Goal: Task Accomplishment & Management: Complete application form

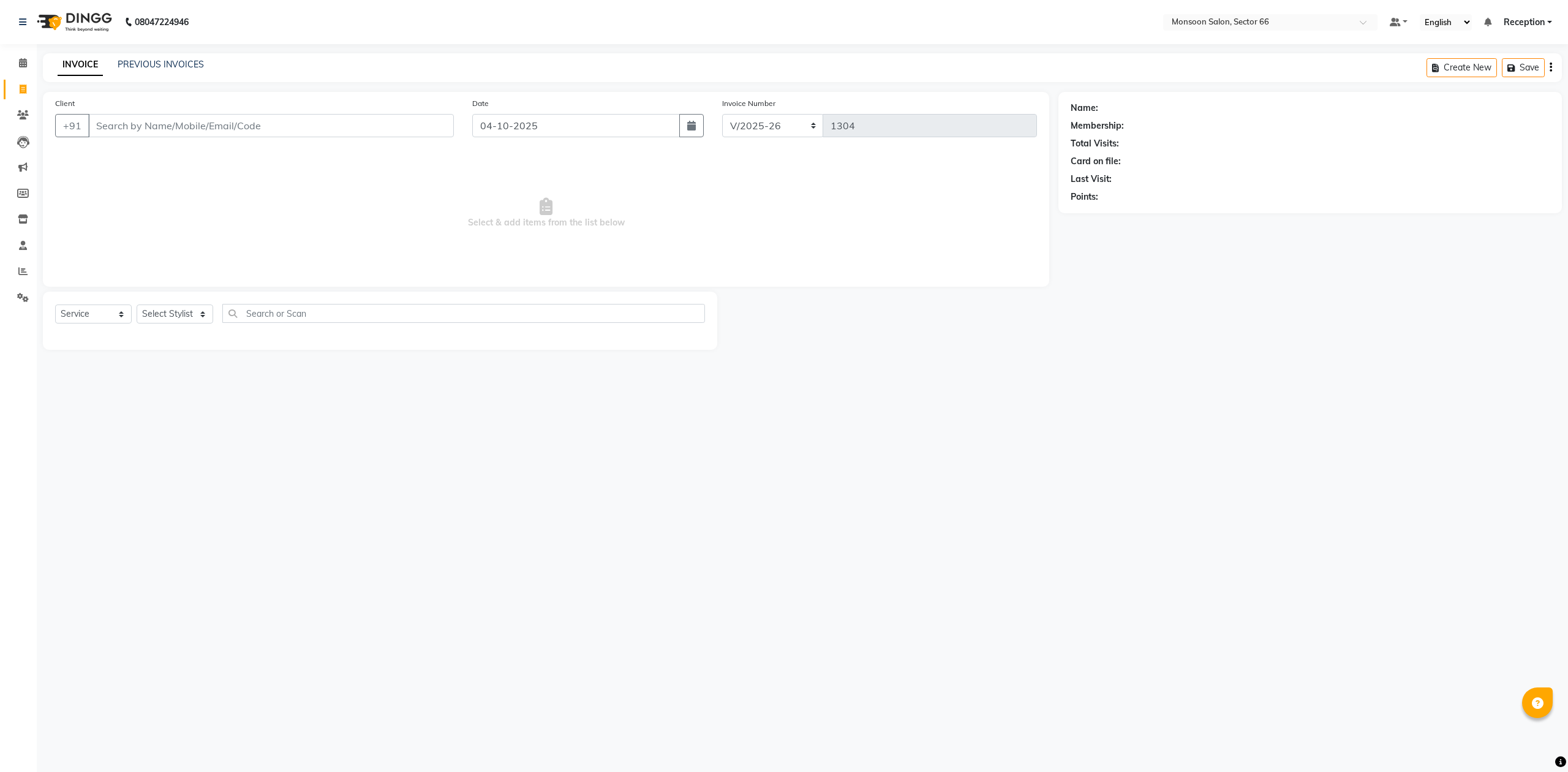
select select "3741"
select select "service"
click at [210, 128] on input "Client" at bounding box center [272, 126] width 366 height 23
click at [221, 132] on input "Client" at bounding box center [272, 126] width 366 height 23
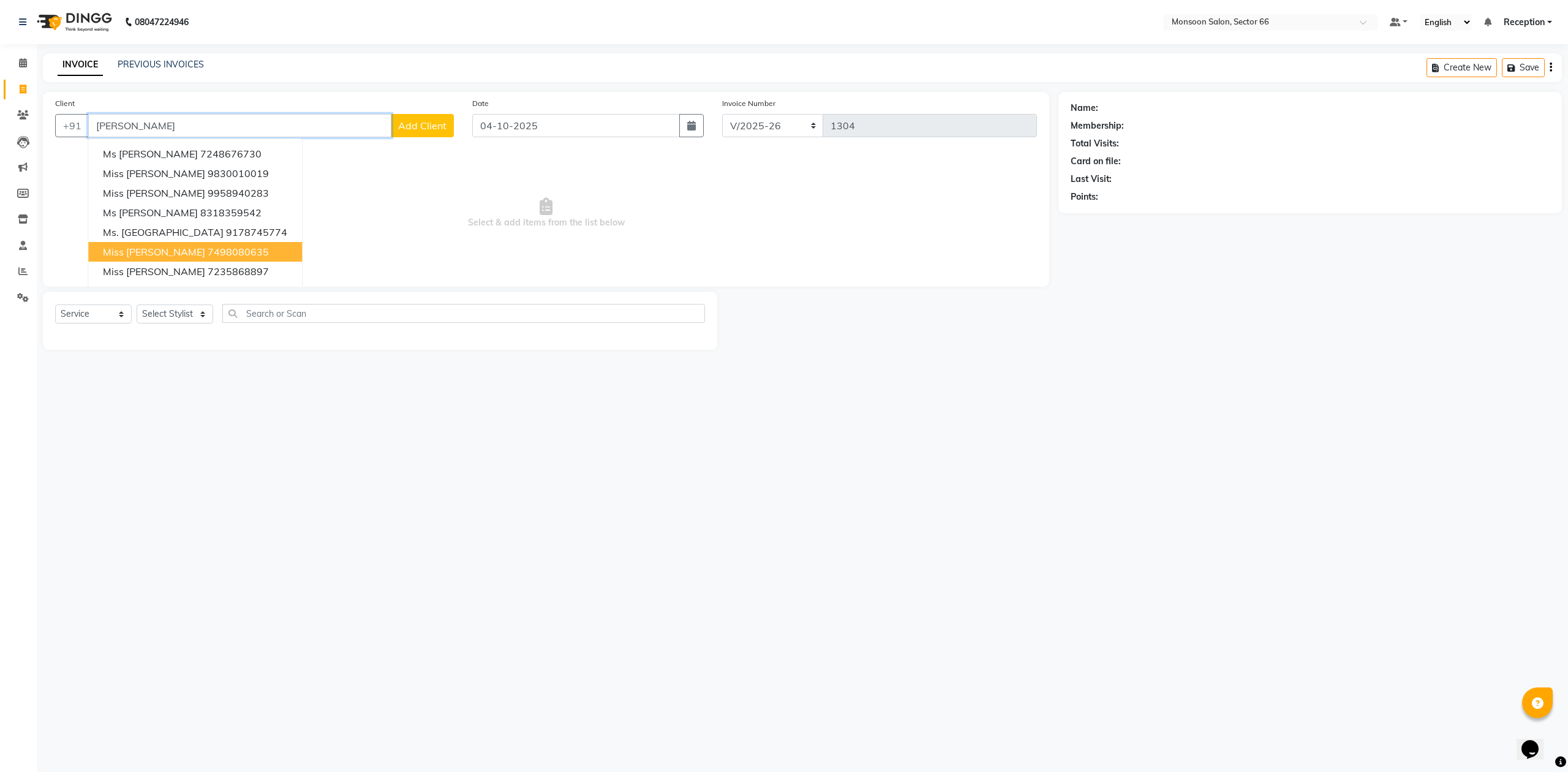
click at [213, 250] on ngb-highlight "7498080635" at bounding box center [238, 252] width 61 height 12
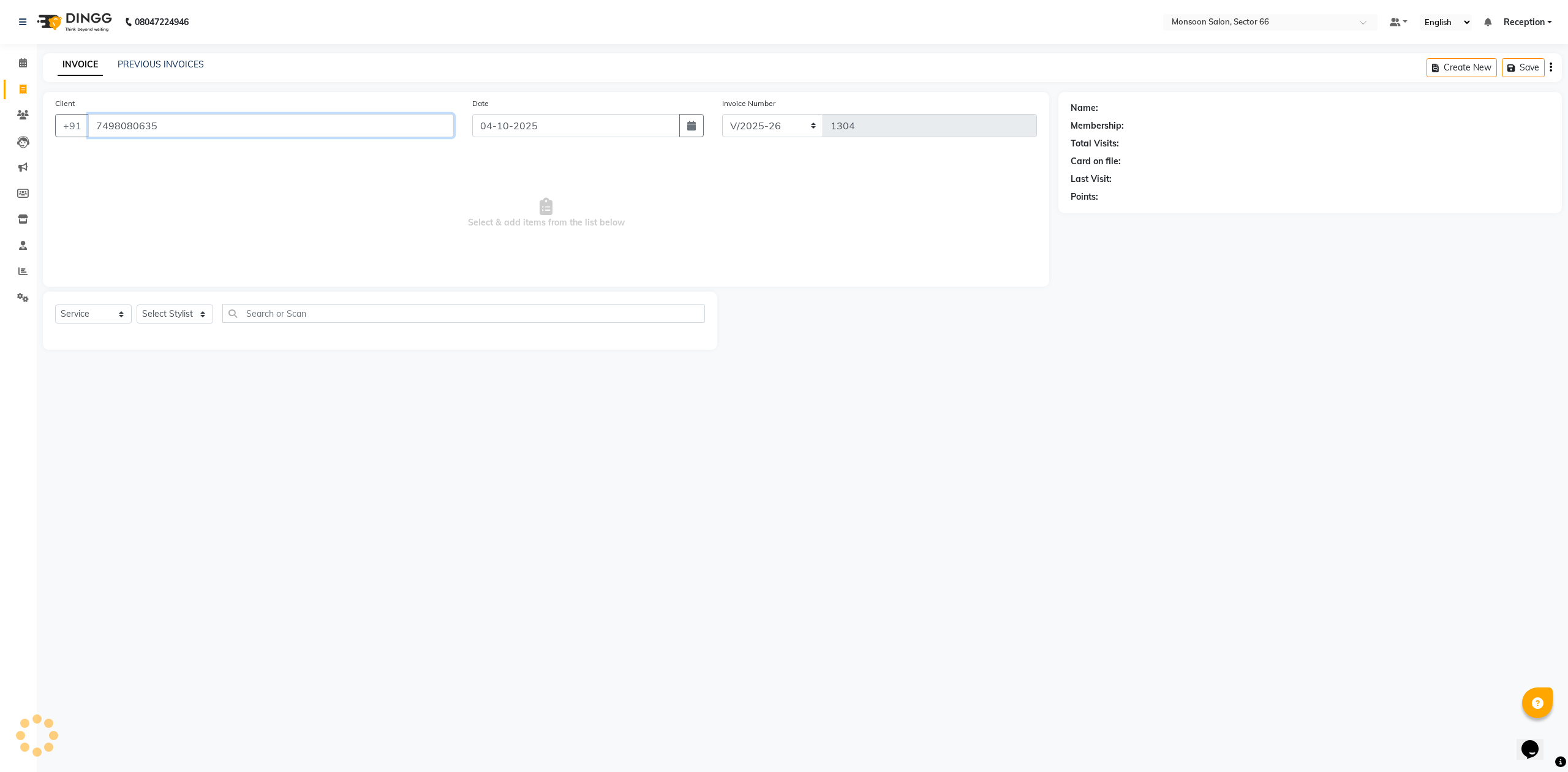
type input "7498080635"
select select "1: Object"
click at [1105, 214] on icon "button" at bounding box center [1105, 215] width 9 height 9
drag, startPoint x: 1179, startPoint y: 211, endPoint x: 1181, endPoint y: 148, distance: 63.0
click at [1181, 199] on div "Name: Miss Pragya Membership: end on 05-12-2124 Total Visits: 57 Card on file: …" at bounding box center [1310, 184] width 503 height 184
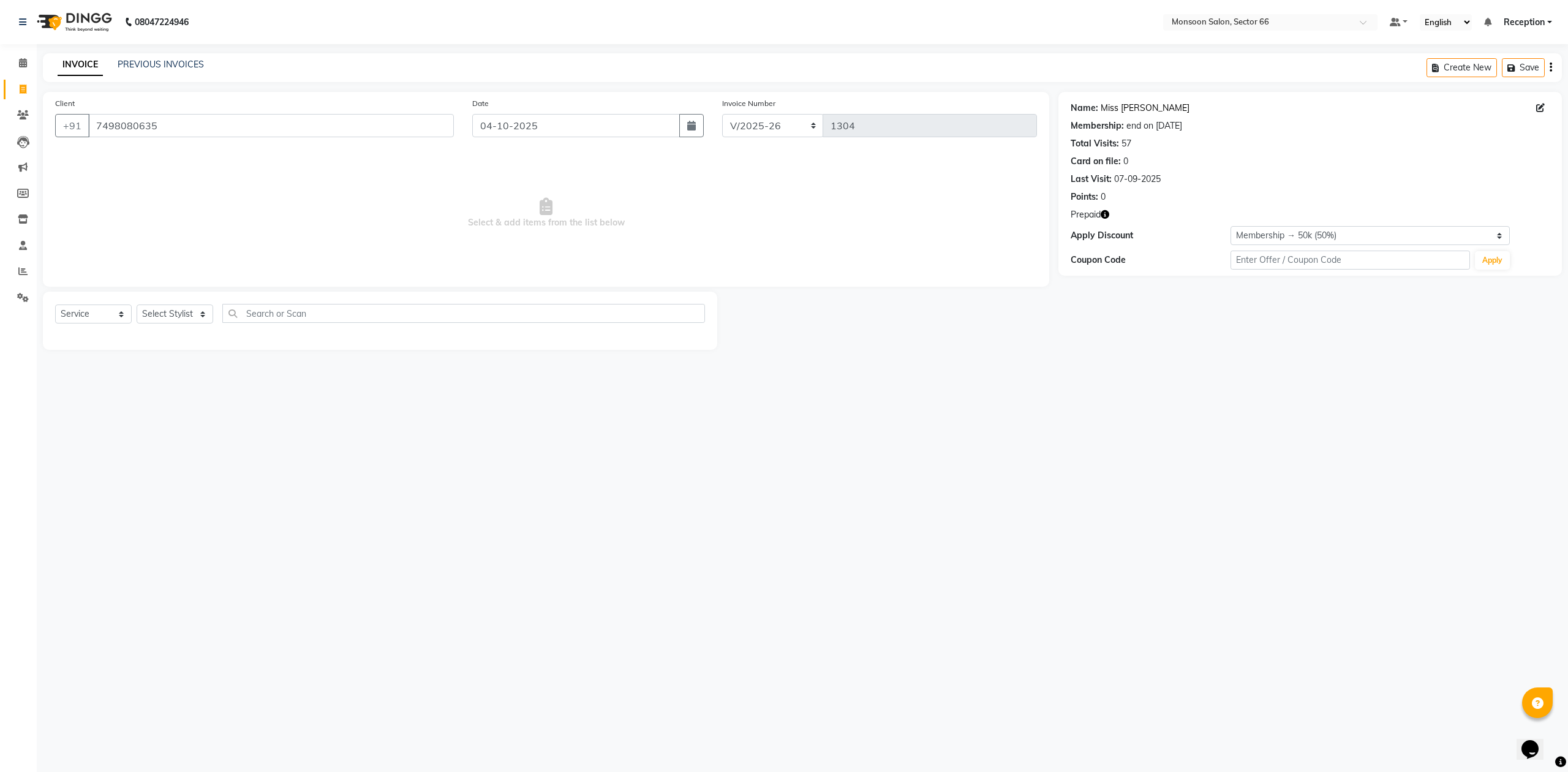
click at [1138, 113] on link "Miss [PERSON_NAME]" at bounding box center [1144, 107] width 88 height 13
click at [1119, 107] on link "Miss [PERSON_NAME]" at bounding box center [1144, 107] width 88 height 13
click at [173, 320] on select "Select Stylist Ajit chandani Danish Paras priya Reception rozy shadab Yadwinder" at bounding box center [174, 314] width 76 height 19
select select "46036"
click at [137, 304] on select "Select Stylist Ajit chandani Danish Paras priya Reception rozy shadab Yadwinder" at bounding box center [174, 314] width 76 height 19
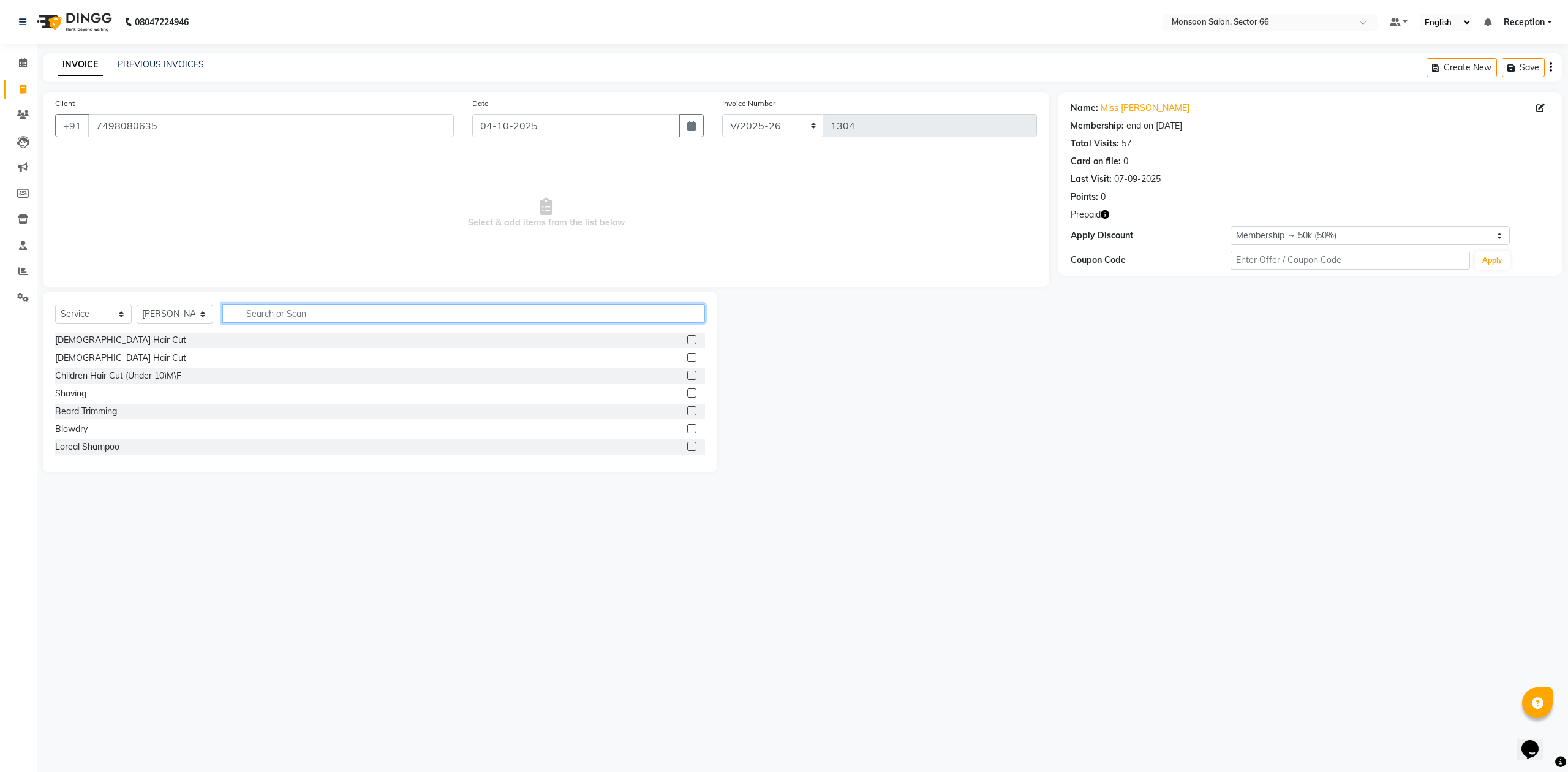
click at [284, 312] on input "text" at bounding box center [464, 314] width 483 height 19
type input "boto"
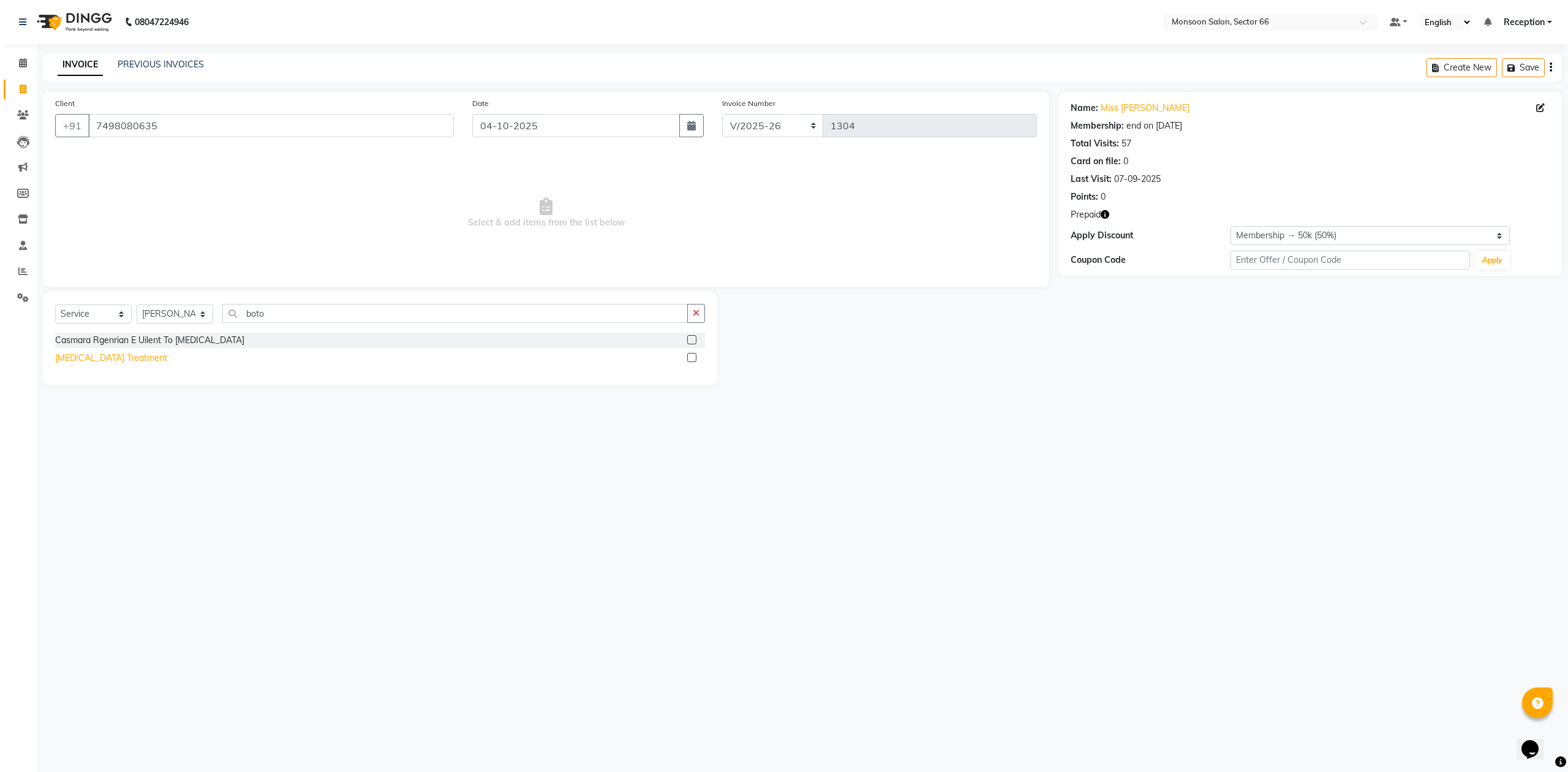
click at [88, 358] on div "[MEDICAL_DATA] Treatment" at bounding box center [111, 358] width 112 height 13
checkbox input "false"
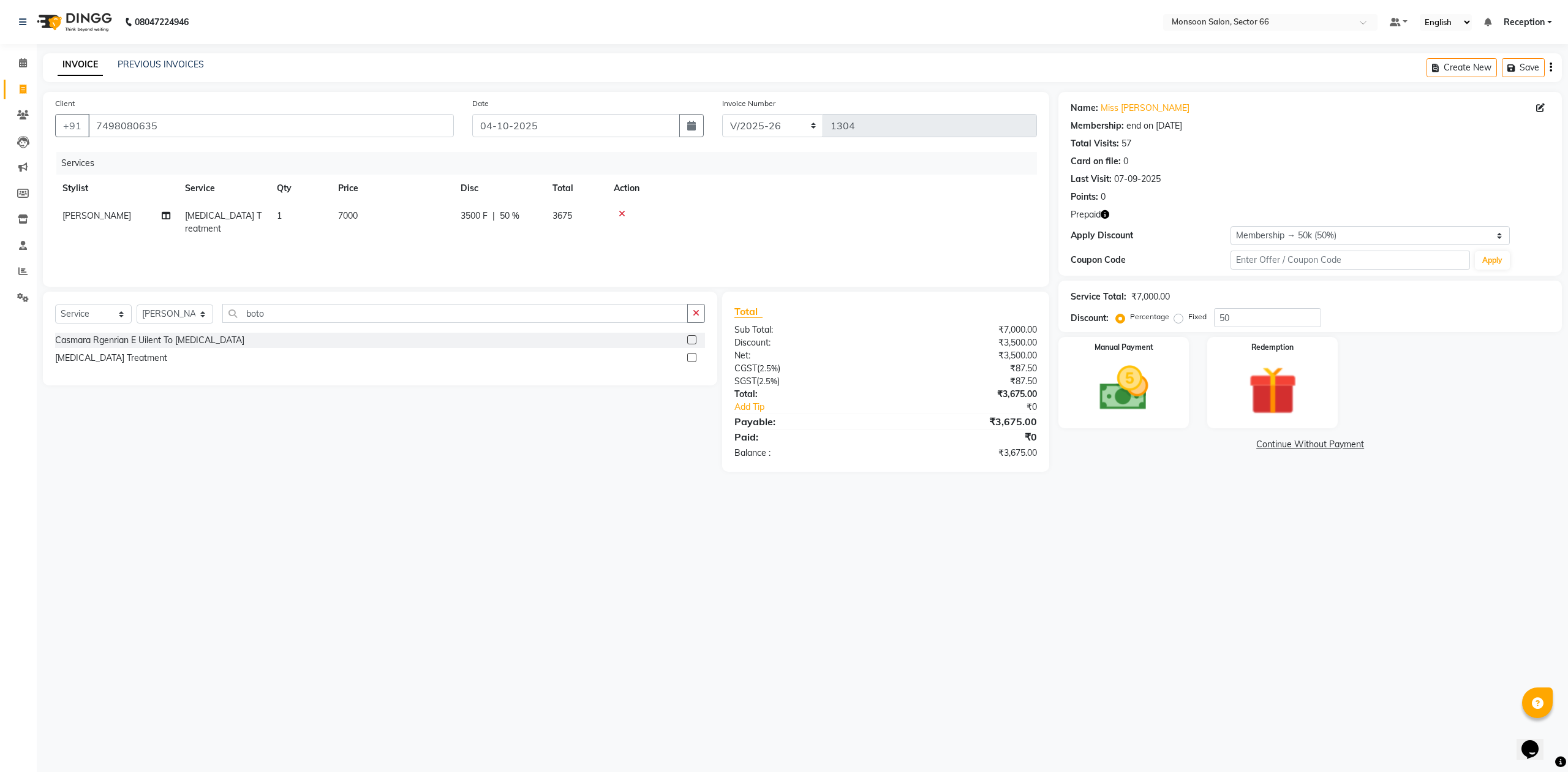
click at [520, 211] on div "3500 F | 50 %" at bounding box center [499, 216] width 77 height 13
select select "46036"
drag, startPoint x: 591, startPoint y: 221, endPoint x: 554, endPoint y: 224, distance: 37.1
click at [554, 224] on div "3500 F | 50 %" at bounding box center [567, 219] width 98 height 19
type input "40"
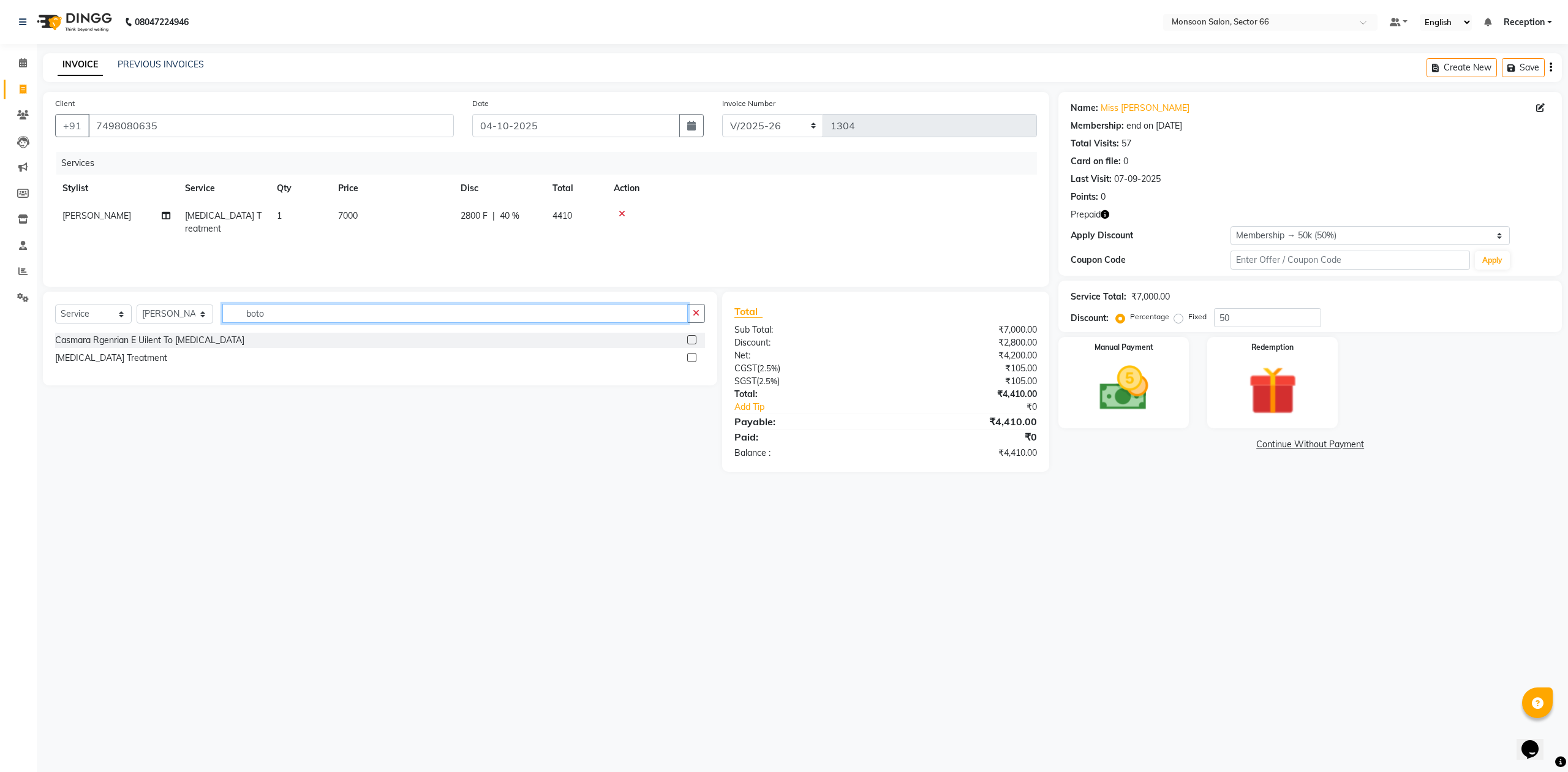
click at [398, 319] on input "boto" at bounding box center [455, 314] width 466 height 19
type input "b"
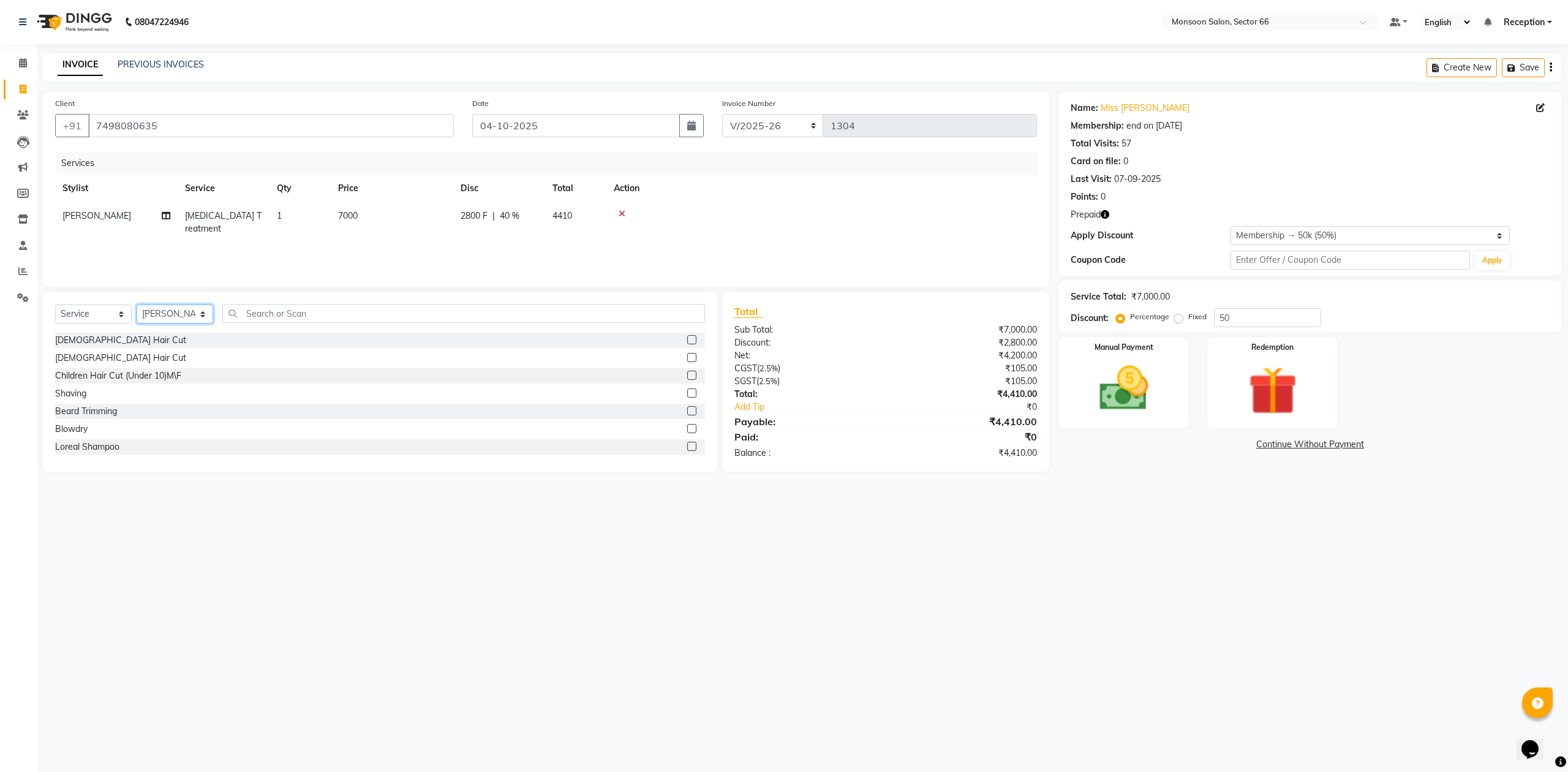
click at [184, 319] on select "Select Stylist Ajit chandani Danish Paras priya Reception rozy shadab Yadwinder" at bounding box center [174, 314] width 76 height 19
click at [1541, 107] on icon at bounding box center [1541, 107] width 9 height 9
select select "[DEMOGRAPHIC_DATA]"
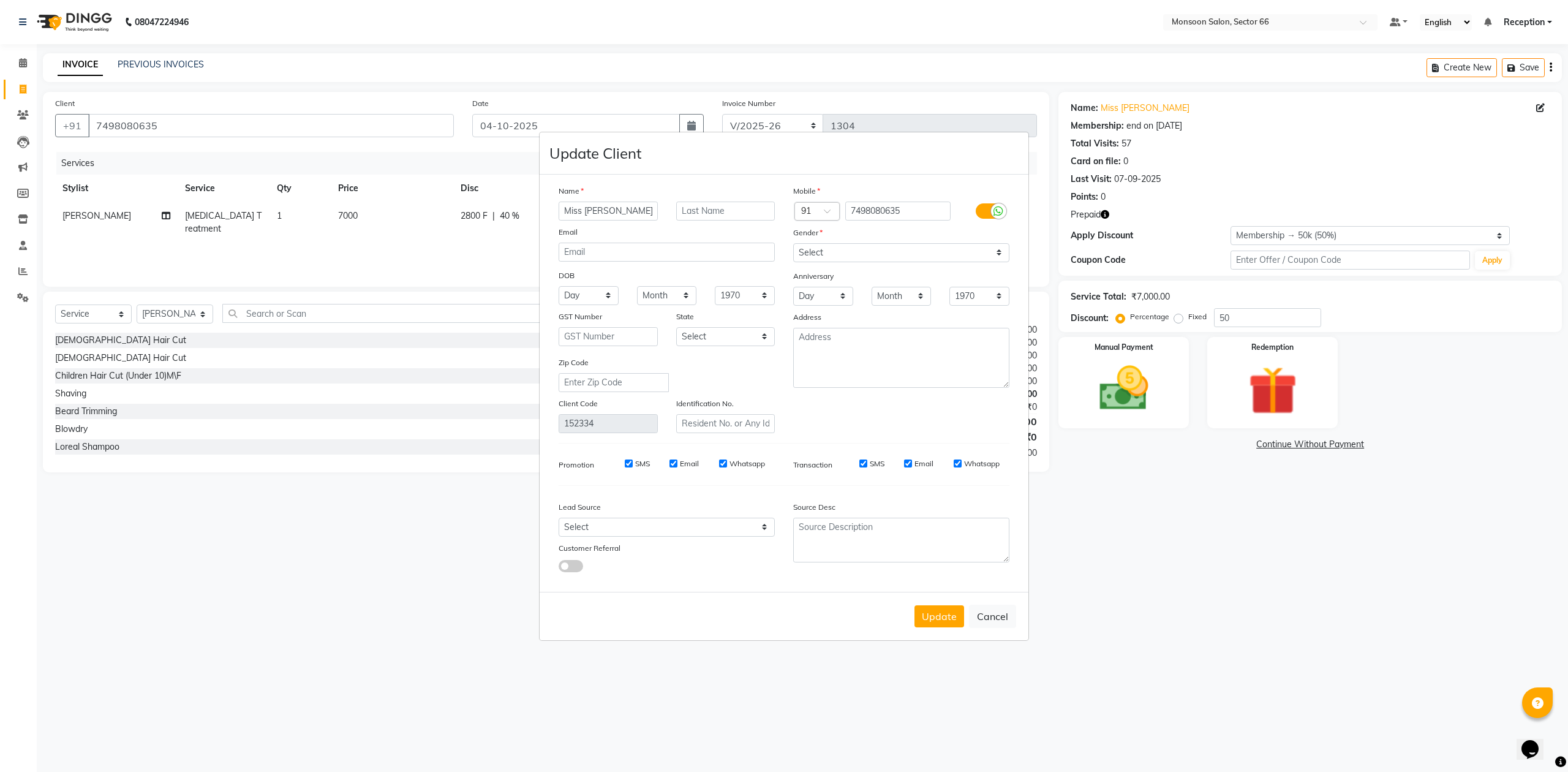
click at [635, 211] on input "Miss [PERSON_NAME]" at bounding box center [607, 211] width 99 height 19
click at [717, 214] on input "text" at bounding box center [725, 211] width 99 height 19
type input "chemical -40% dis"
click at [944, 618] on button "Update" at bounding box center [939, 616] width 50 height 22
select select
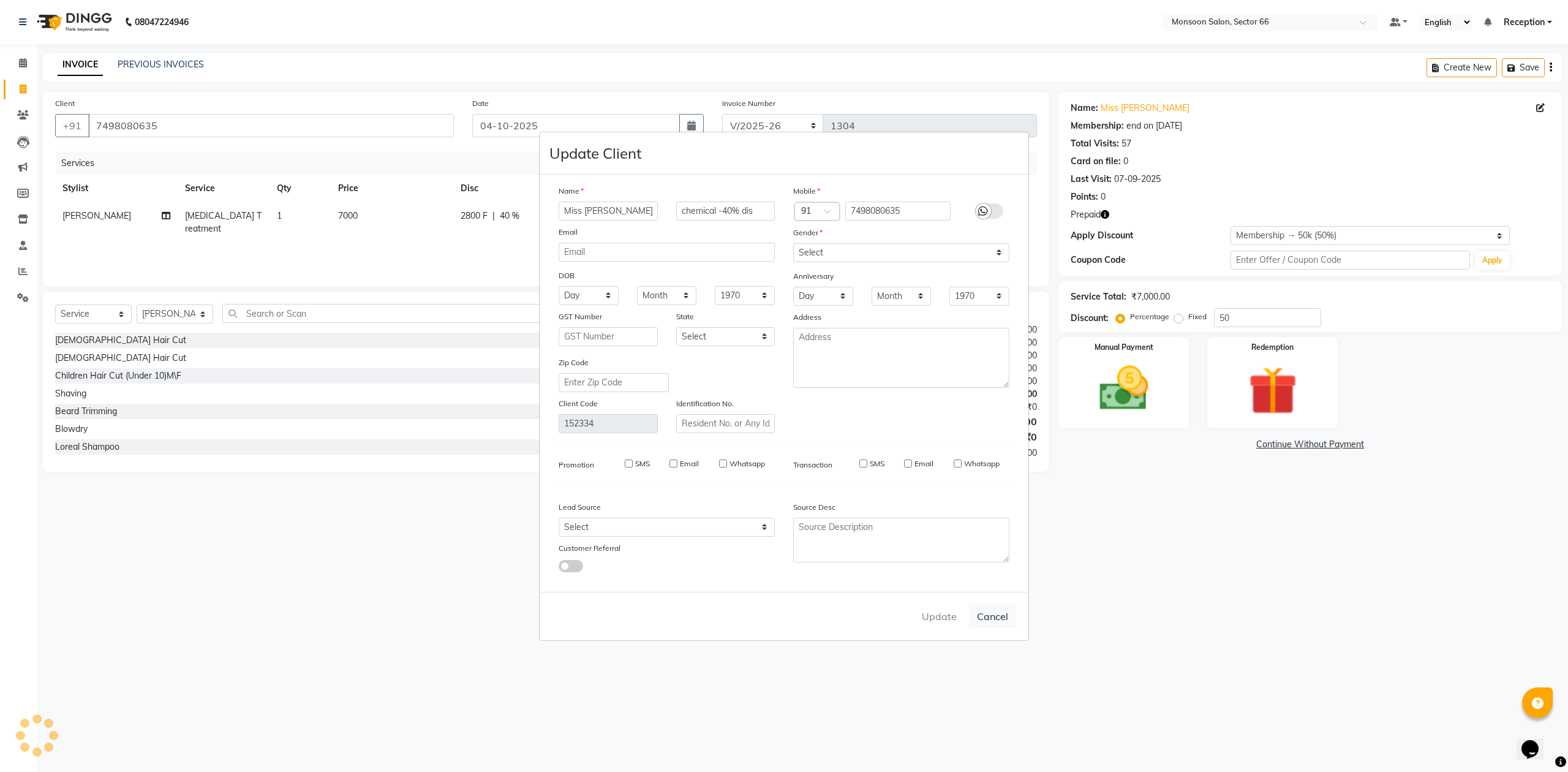
select select
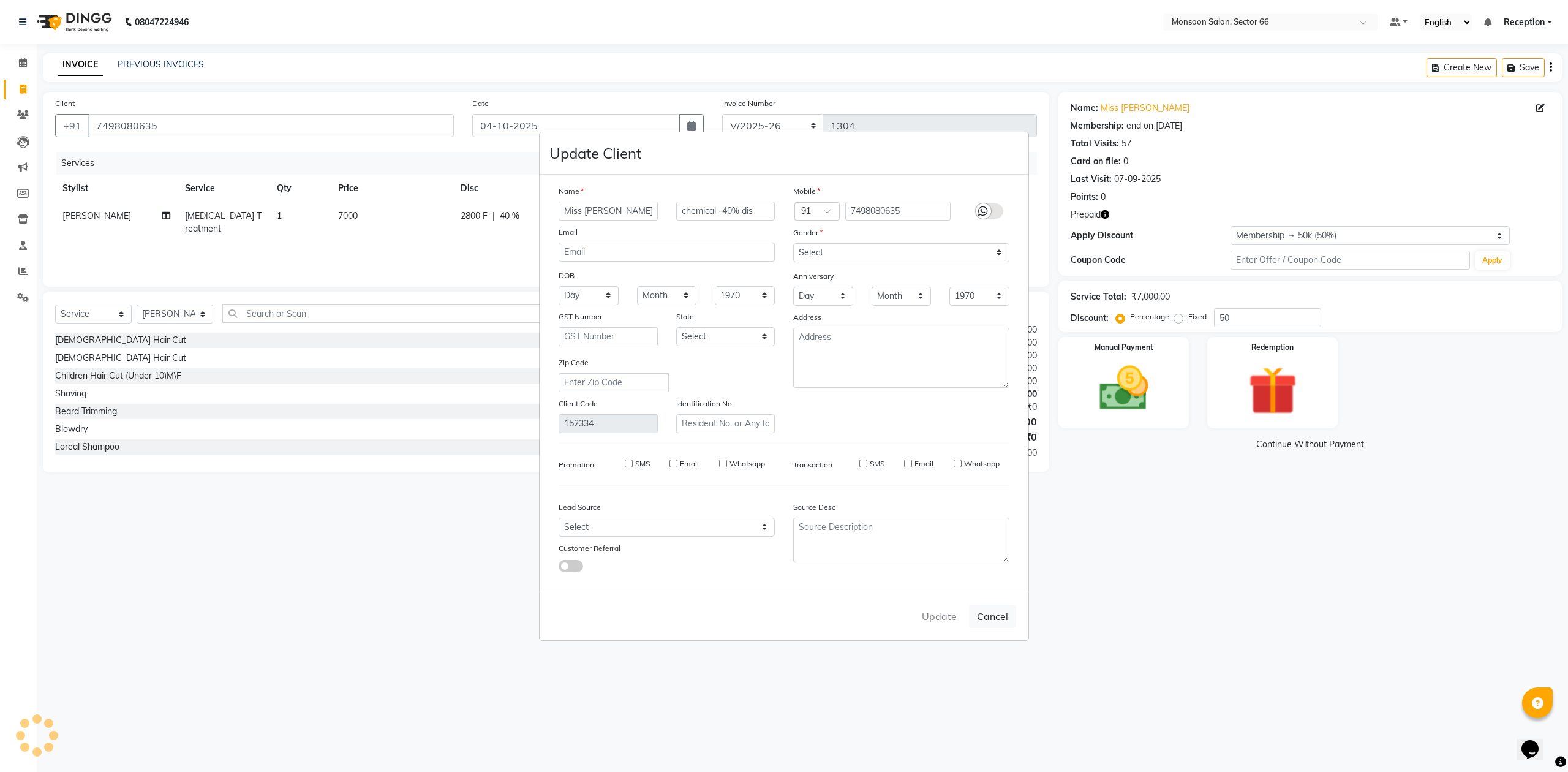
select select
checkbox input "false"
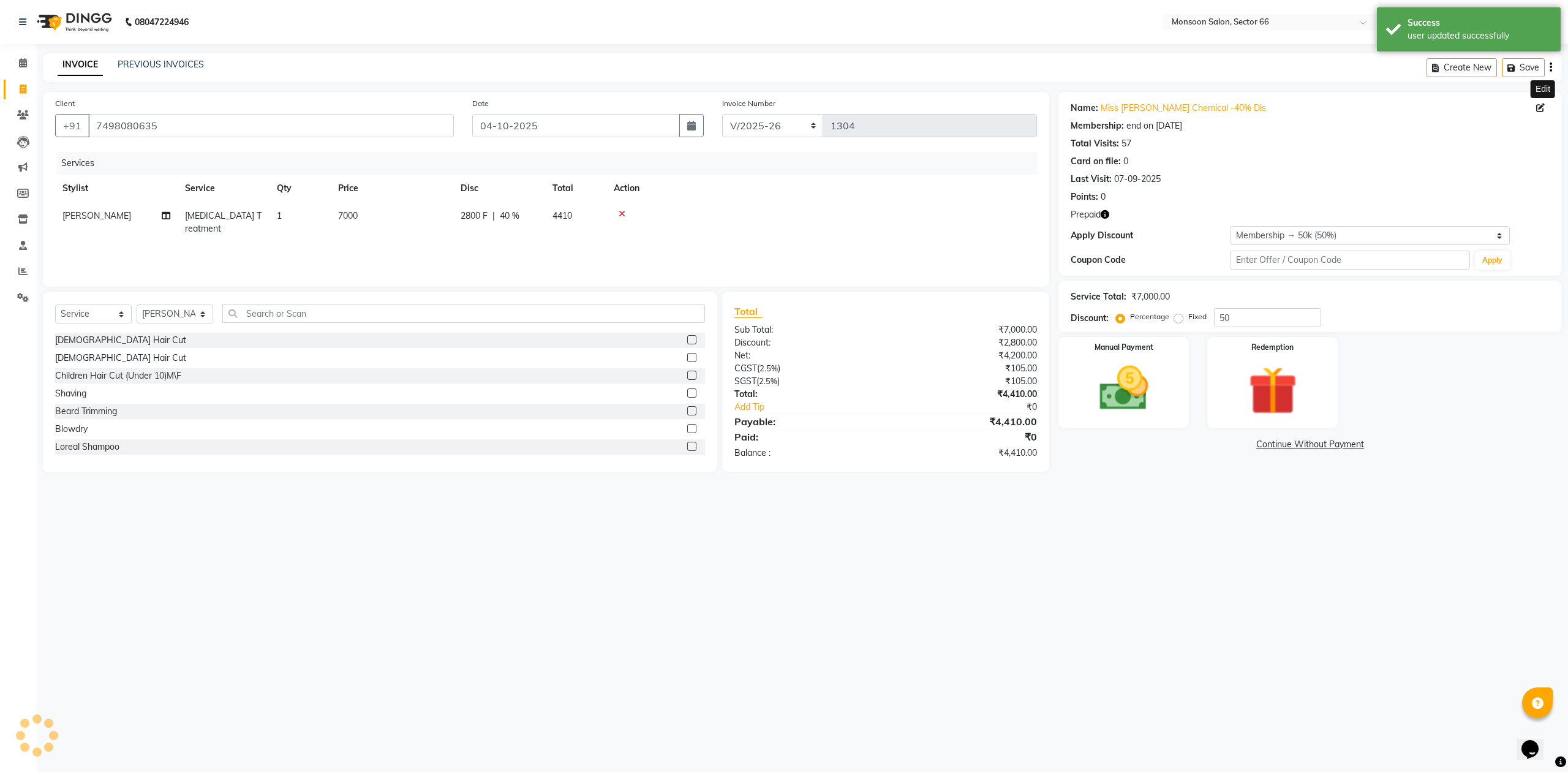
type input "0"
select select "3: Object"
type input "50"
click at [517, 219] on span "50 %" at bounding box center [509, 216] width 20 height 13
select select "46036"
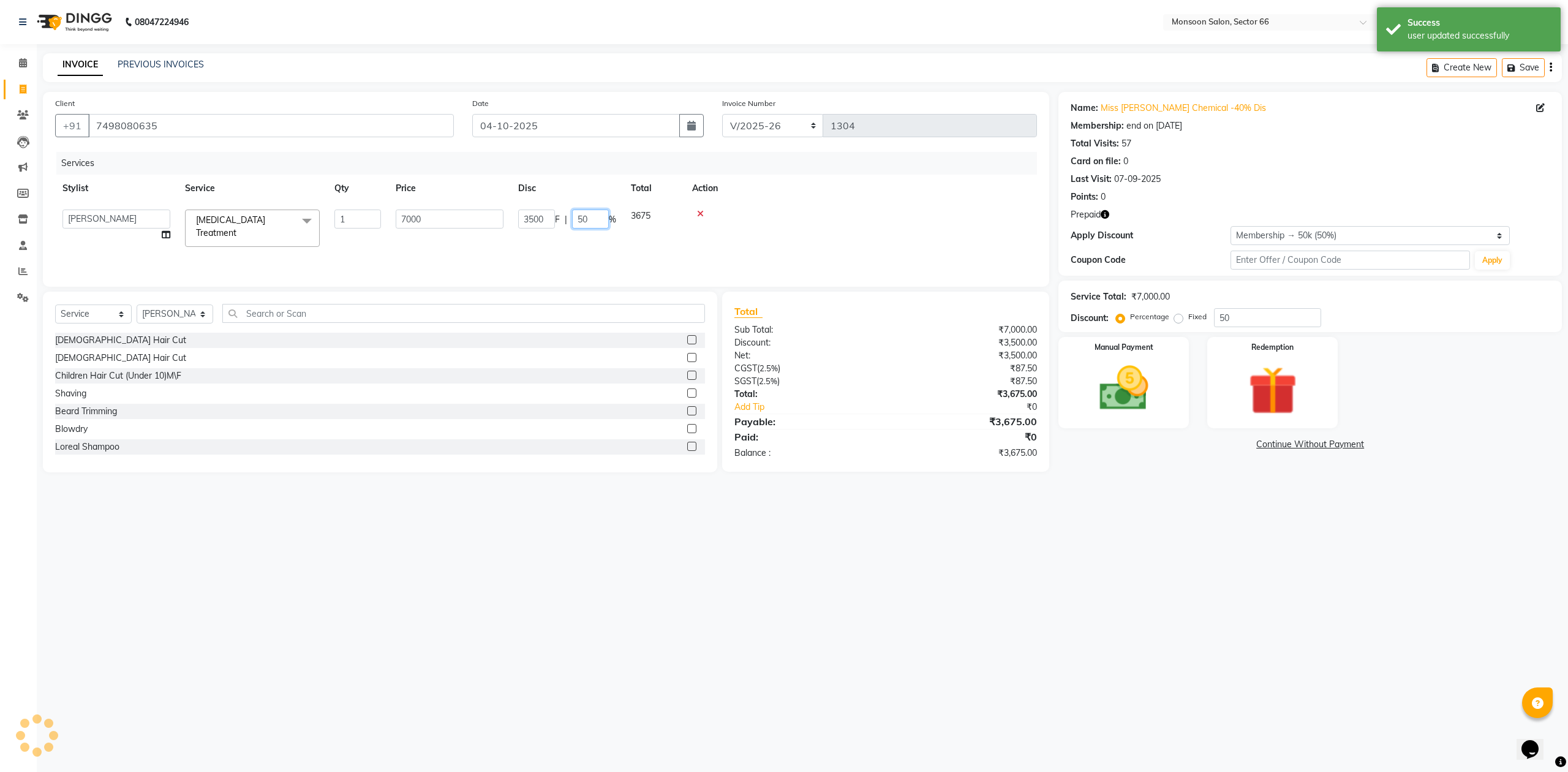
drag, startPoint x: 607, startPoint y: 218, endPoint x: 569, endPoint y: 224, distance: 38.5
click at [569, 224] on div "3500 F | 50 %" at bounding box center [567, 219] width 98 height 19
type input "40"
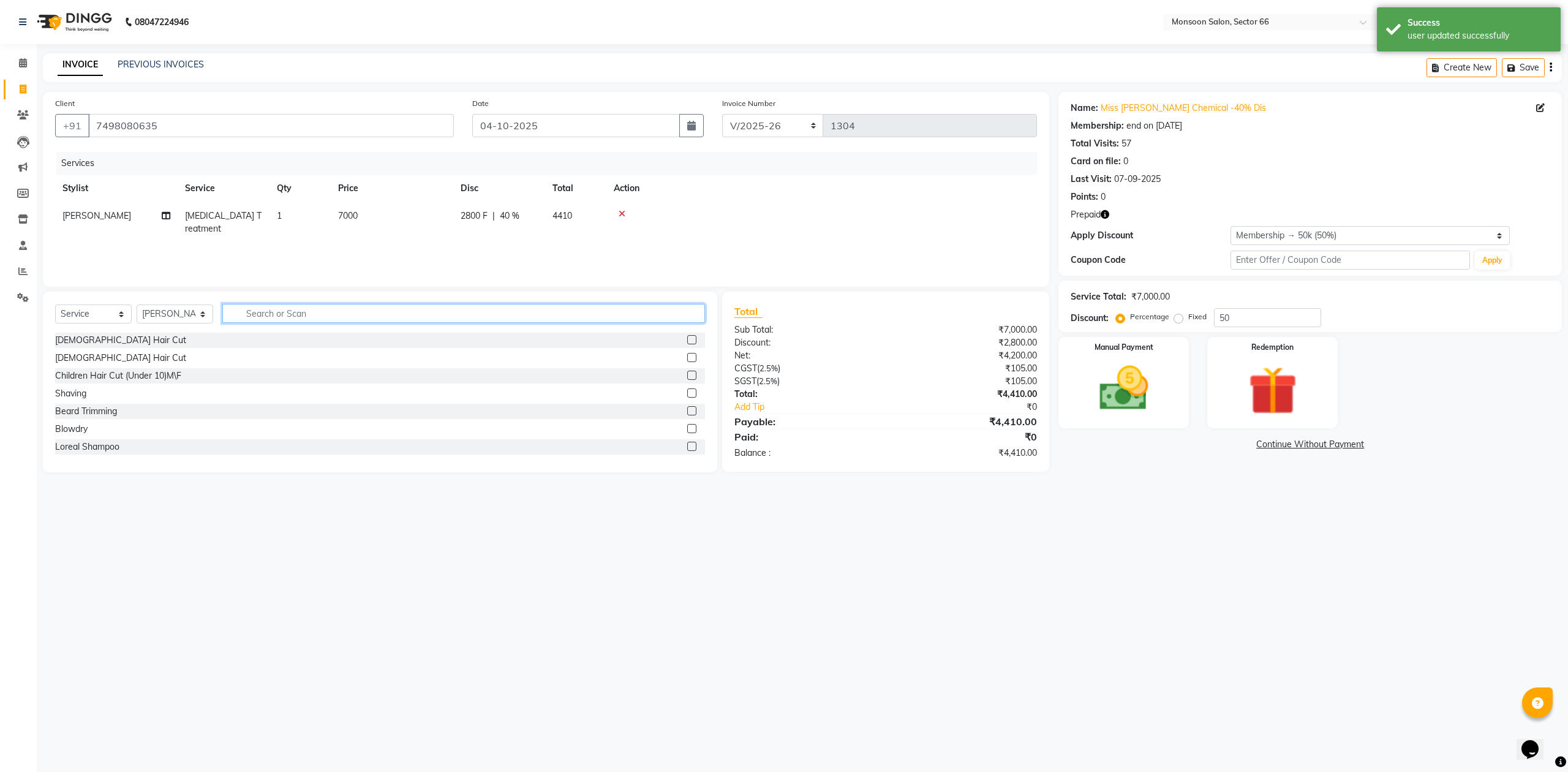
click at [545, 309] on input "text" at bounding box center [464, 314] width 483 height 19
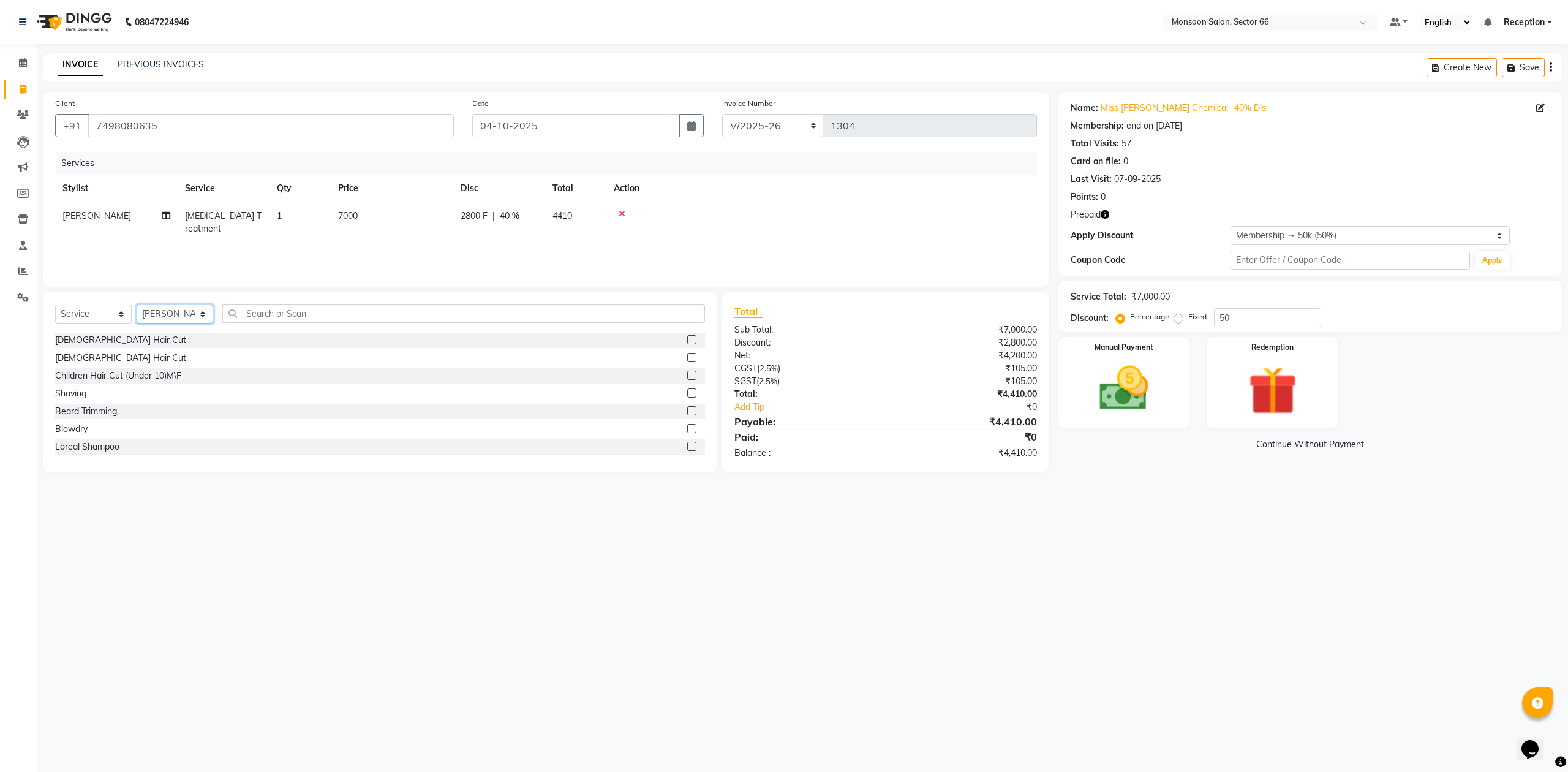
click at [195, 315] on select "Select Stylist Ajit chandani Danish Paras priya Reception rozy shadab Yadwinder" at bounding box center [174, 314] width 76 height 19
select select "27679"
click at [137, 304] on select "Select Stylist Ajit chandani Danish Paras priya Reception rozy shadab Yadwinder" at bounding box center [174, 314] width 76 height 19
click at [99, 354] on div "[DEMOGRAPHIC_DATA] Hair Cut" at bounding box center [120, 358] width 131 height 13
checkbox input "false"
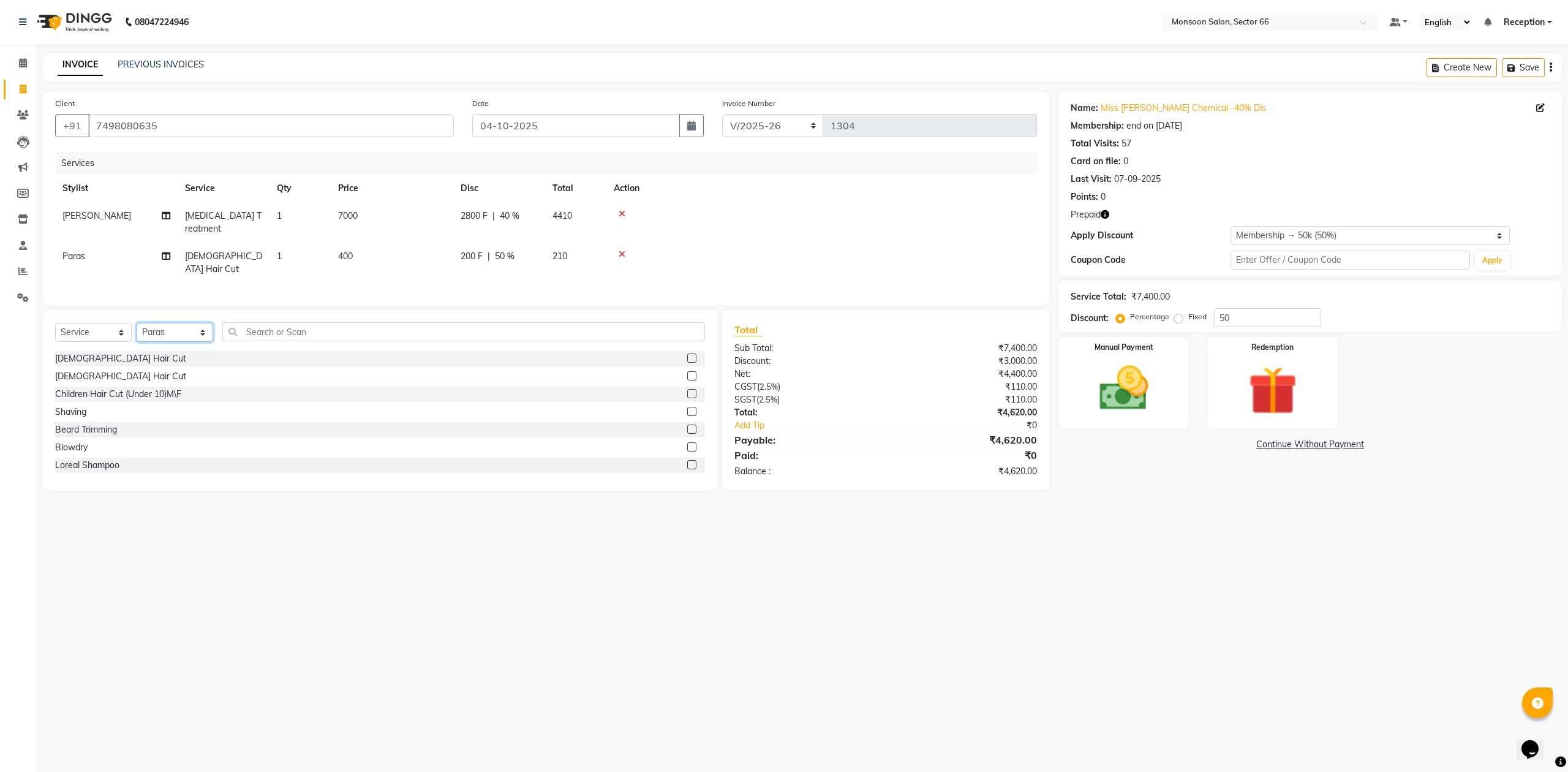
click at [175, 323] on select "Select Stylist Ajit chandani Danish Paras priya Reception rozy shadab Yadwinder" at bounding box center [174, 333] width 76 height 19
select select "91209"
click at [137, 323] on select "Select Stylist Ajit chandani Danish Paras priya Reception rozy shadab Yadwinder" at bounding box center [174, 333] width 76 height 19
click at [84, 371] on div "[DEMOGRAPHIC_DATA] Hair Cut" at bounding box center [120, 377] width 131 height 13
checkbox input "false"
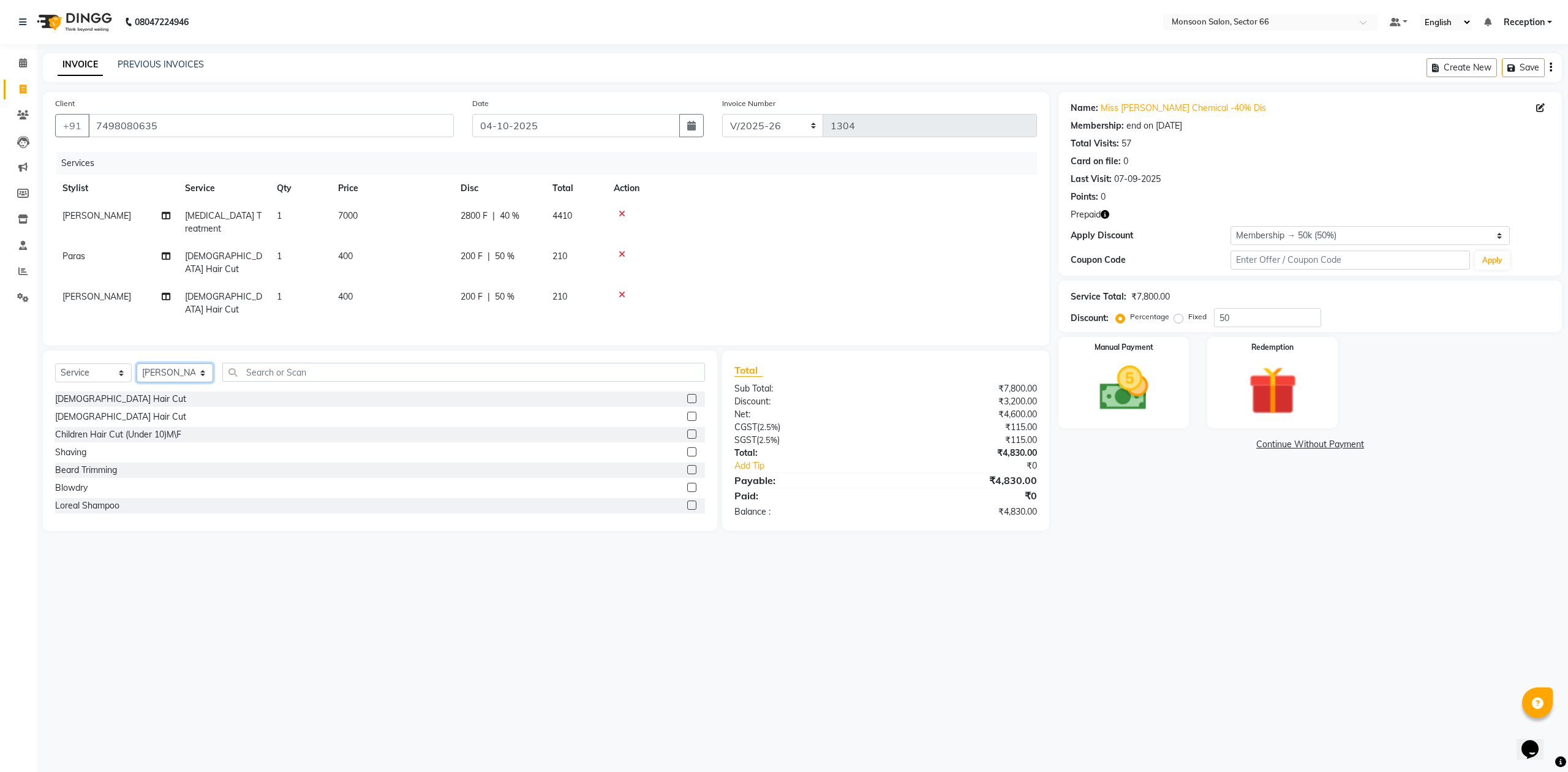
click at [192, 364] on select "Select Stylist Ajit chandani Danish Paras priya Reception rozy shadab Yadwinder" at bounding box center [174, 373] width 76 height 19
select select "17883"
click at [137, 364] on select "Select Stylist Ajit chandani Danish Paras priya Reception rozy shadab Yadwinder" at bounding box center [174, 373] width 76 height 19
click at [275, 363] on input "text" at bounding box center [464, 372] width 483 height 19
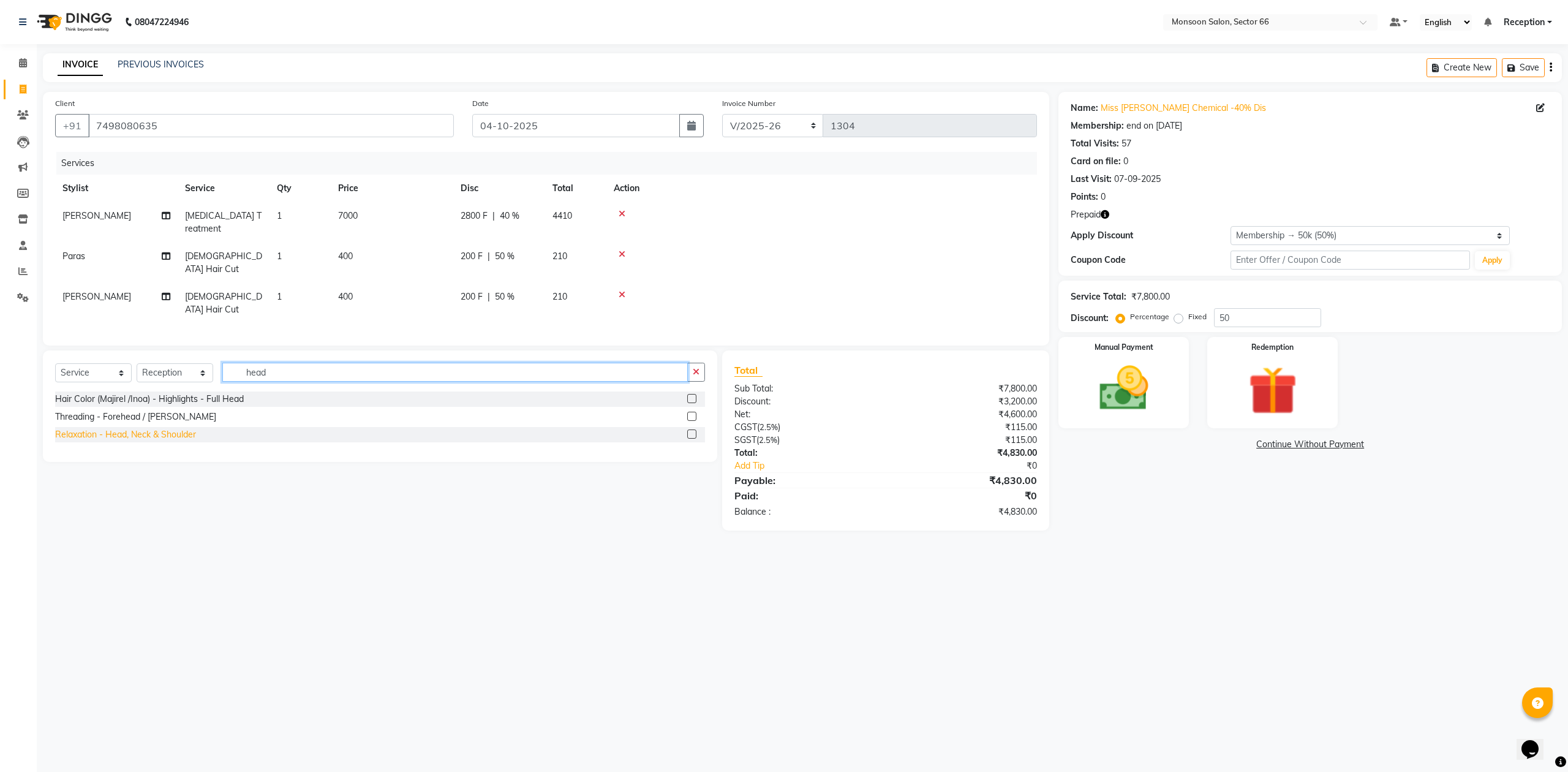
type input "head"
click at [146, 428] on div "Relaxation - Head, Neck & Shoulder" at bounding box center [125, 434] width 141 height 13
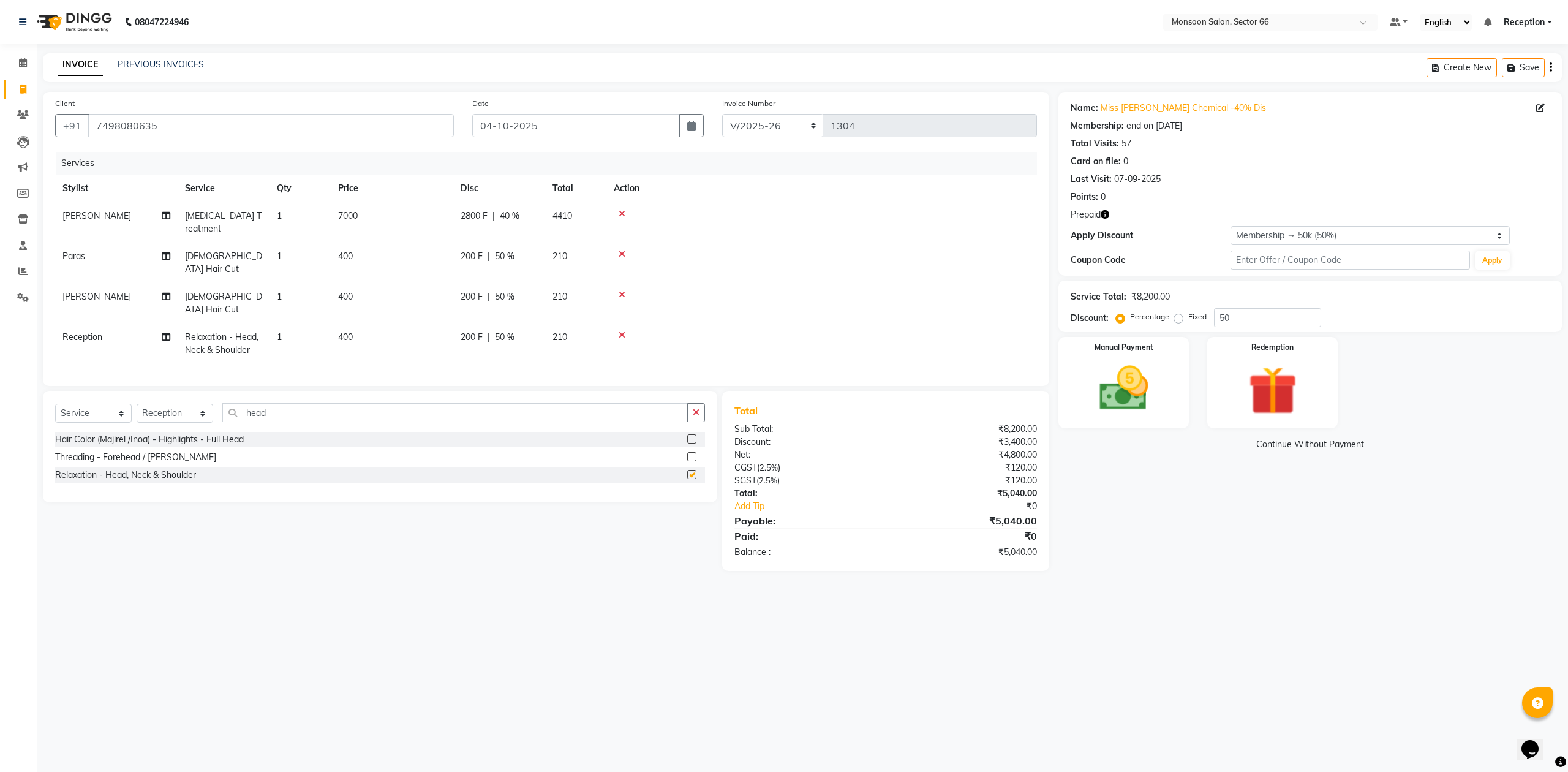
checkbox input "false"
click at [292, 403] on input "head" at bounding box center [455, 413] width 466 height 19
type input "h"
click at [622, 291] on icon at bounding box center [622, 295] width 7 height 9
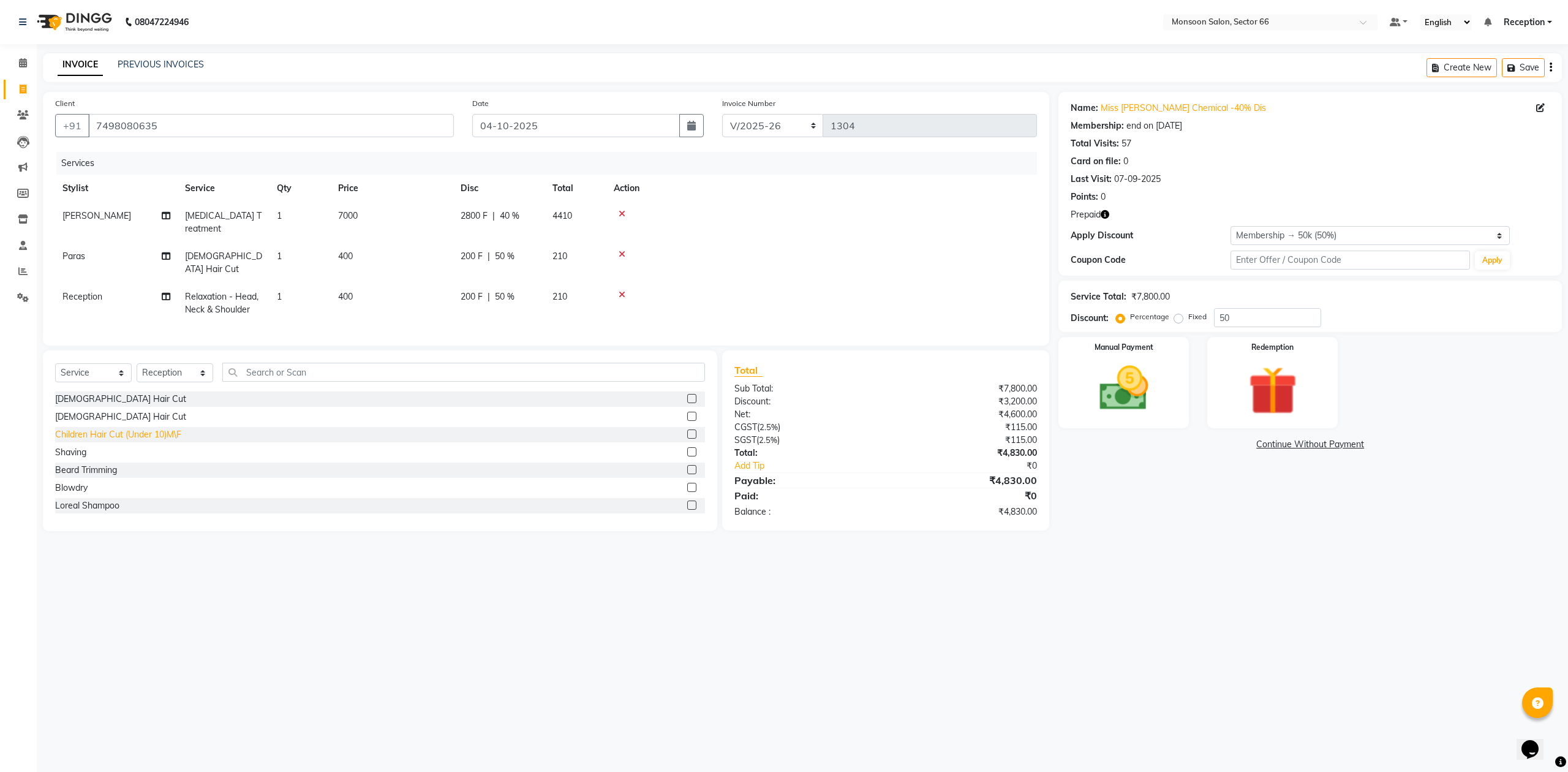
click at [145, 428] on div "Children Hair Cut (Under 10)M\F" at bounding box center [118, 434] width 126 height 13
checkbox input "false"
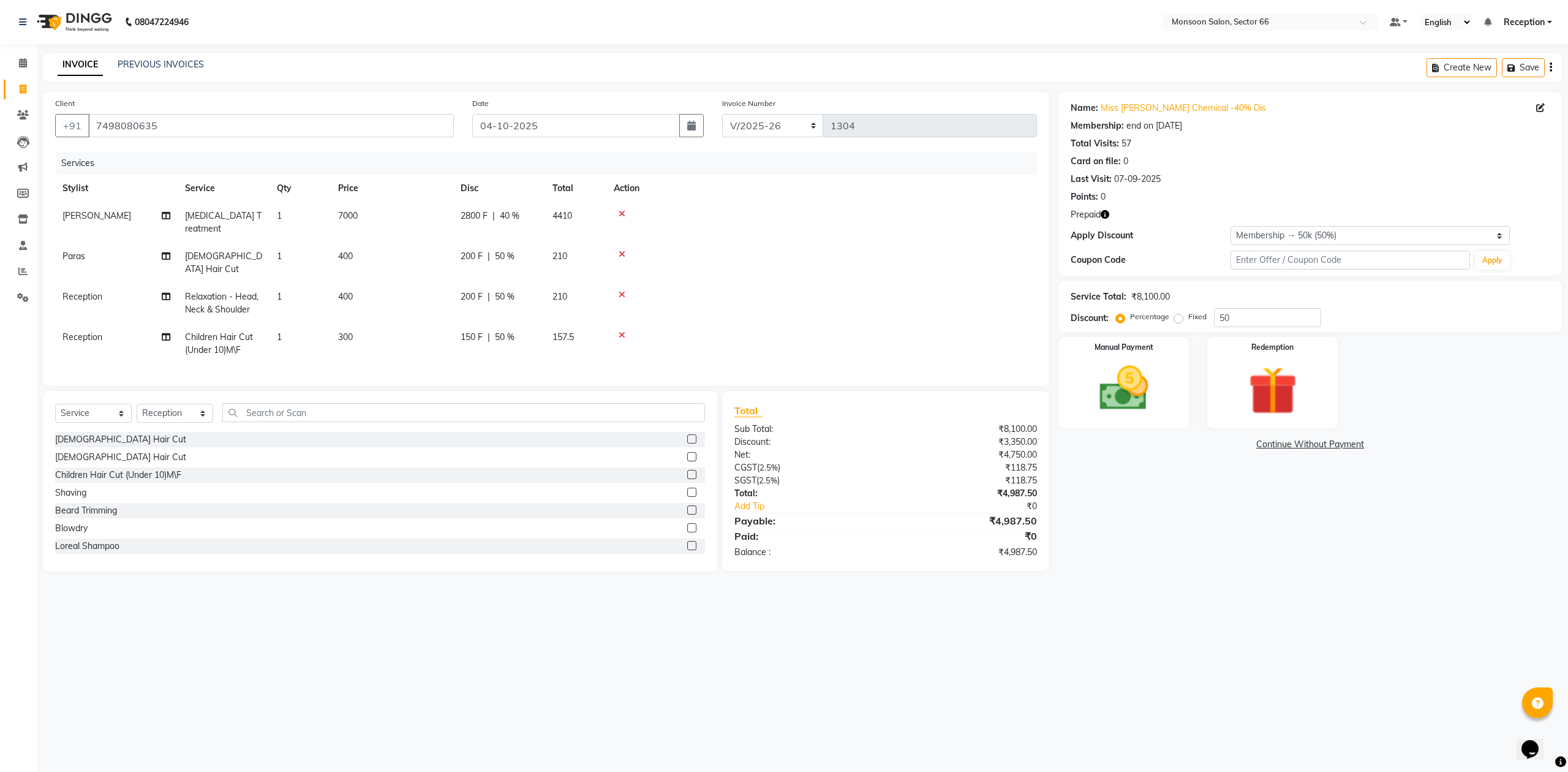
click at [81, 332] on span "Reception" at bounding box center [82, 337] width 40 height 11
select select "17883"
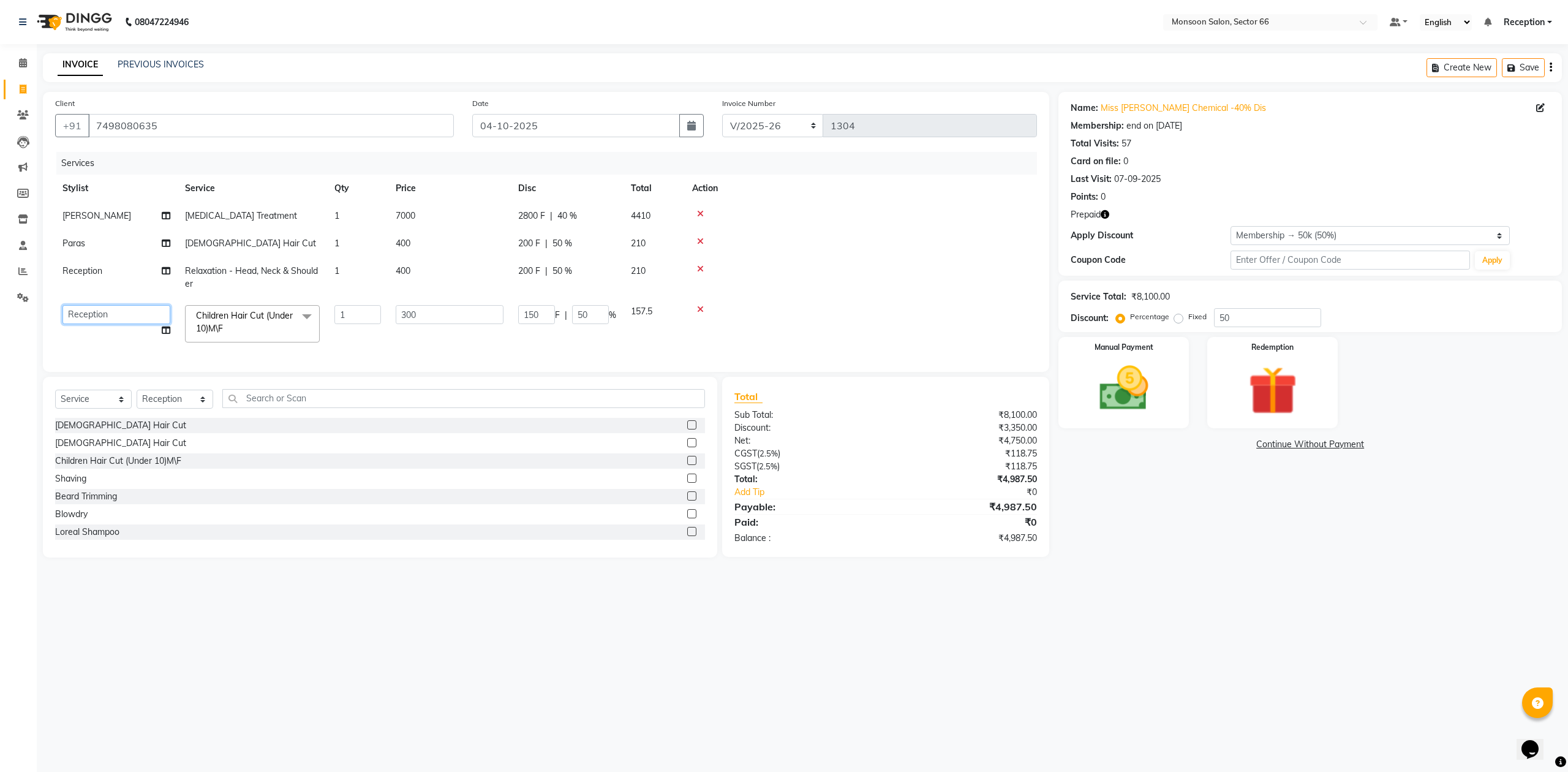
click at [89, 310] on select "Ajit chandani Danish Paras priya Reception rozy shadab Yadwinder" at bounding box center [116, 315] width 107 height 19
select select "27679"
click at [1286, 402] on img at bounding box center [1272, 390] width 82 height 63
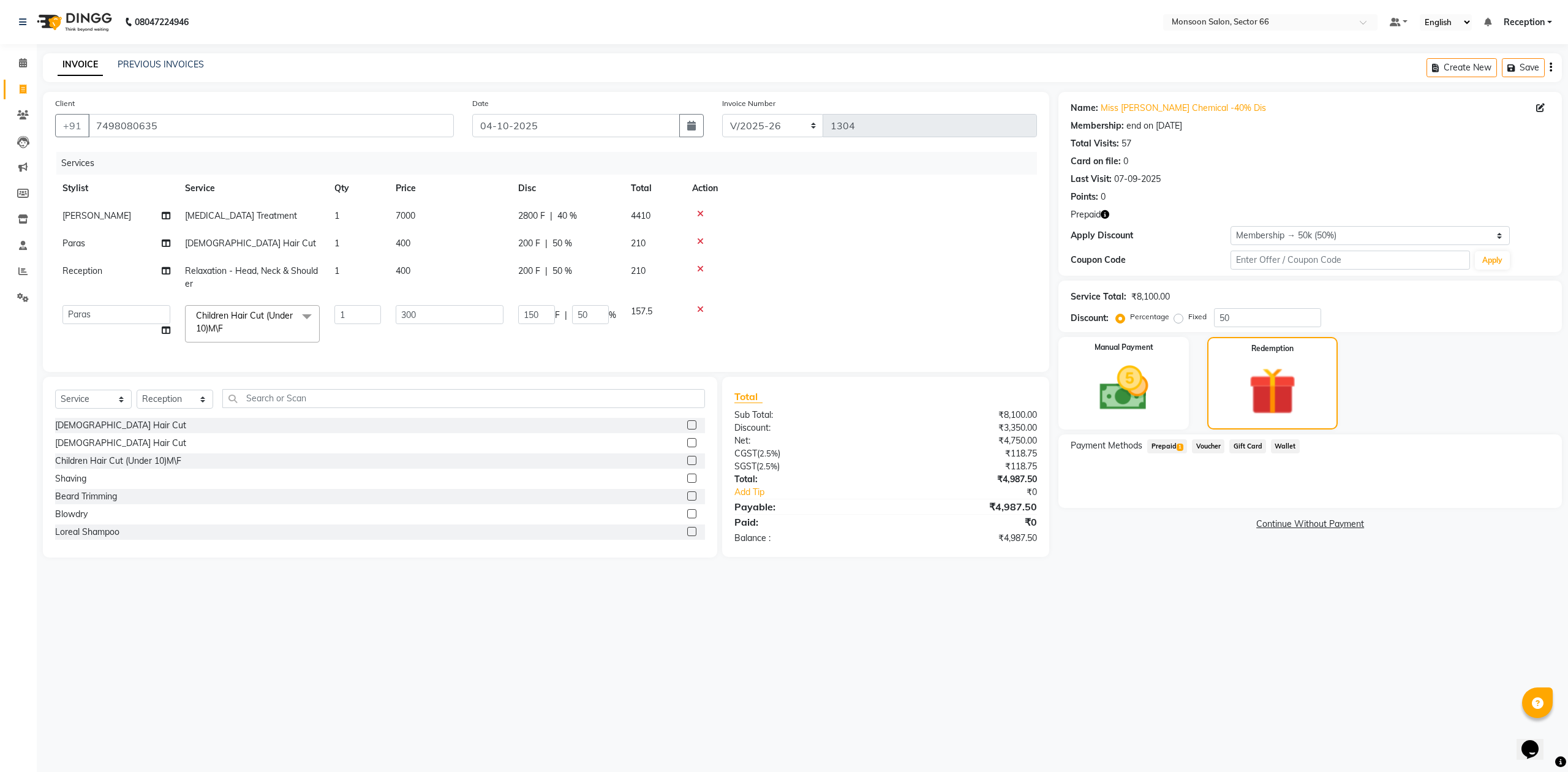
click at [1169, 447] on span "Prepaid 1" at bounding box center [1167, 446] width 40 height 14
click at [1528, 493] on button "Add" at bounding box center [1521, 496] width 45 height 21
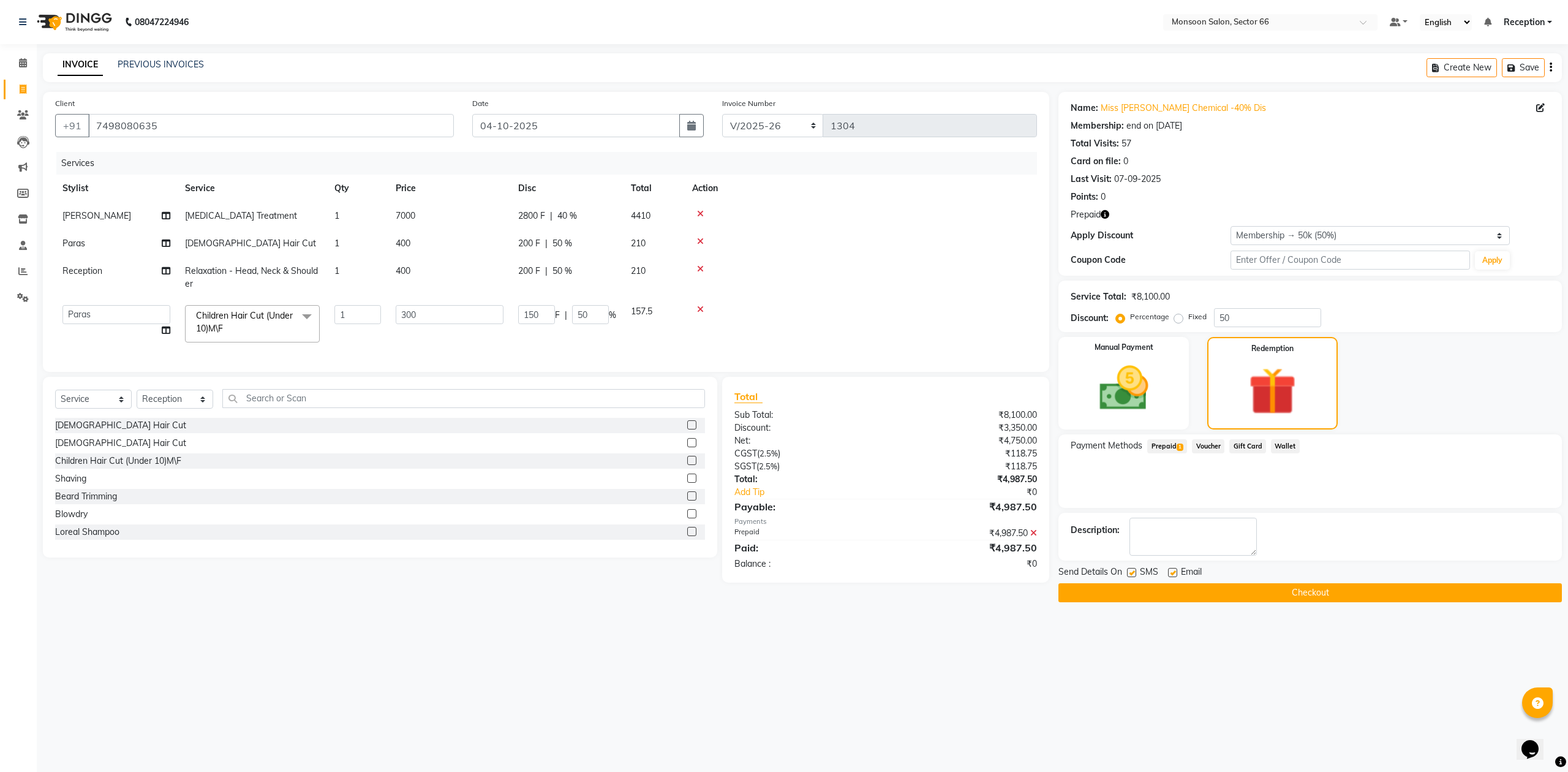
click at [1358, 589] on button "Checkout" at bounding box center [1310, 593] width 503 height 19
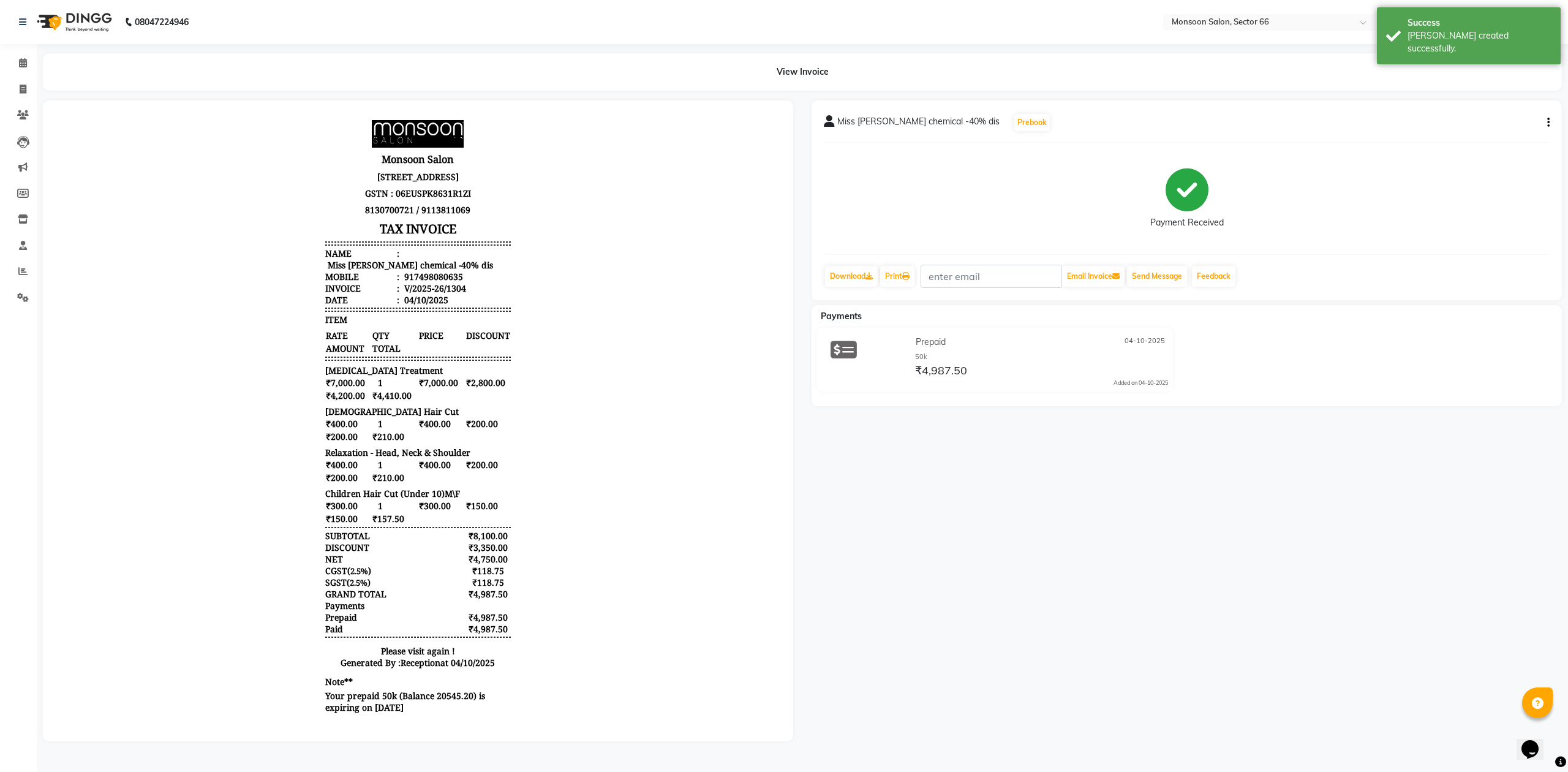
scroll to position [9, 0]
click at [20, 87] on icon at bounding box center [23, 89] width 7 height 9
select select "service"
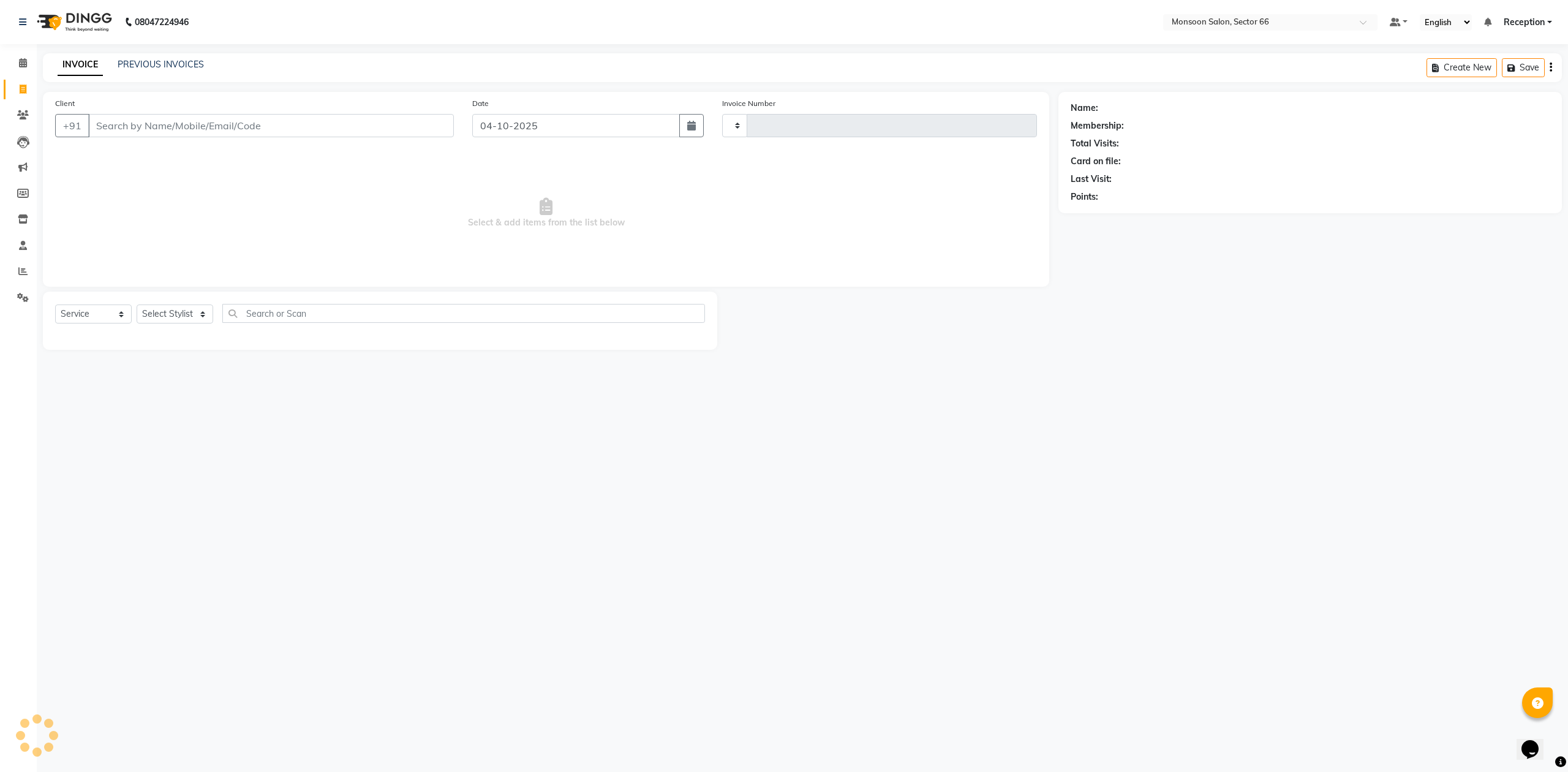
type input "1305"
select select "3741"
click at [145, 132] on input "Client" at bounding box center [272, 126] width 366 height 23
click at [297, 133] on input "Client" at bounding box center [272, 126] width 366 height 23
type input "9818987745"
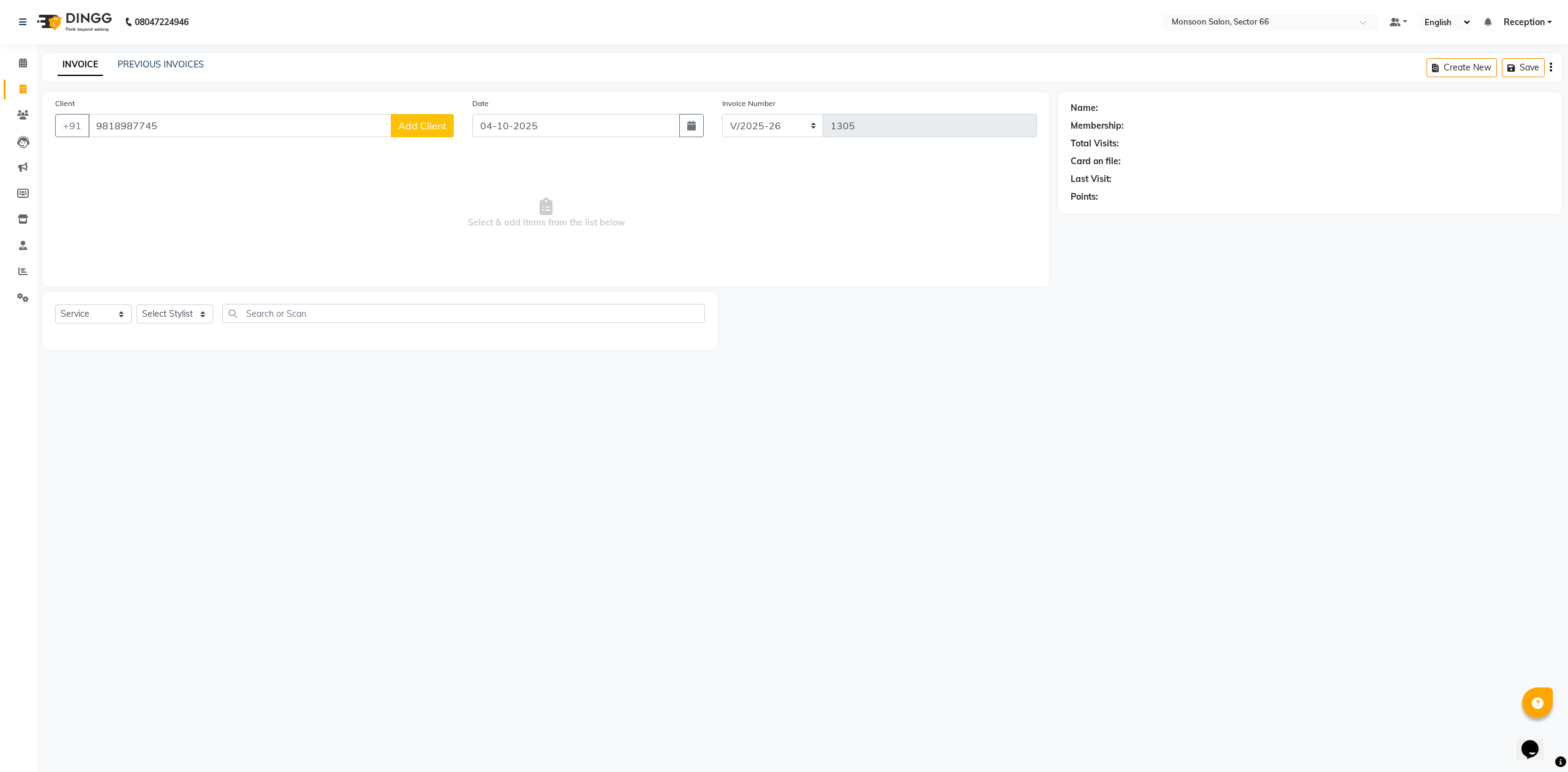
click at [419, 123] on span "Add Client" at bounding box center [422, 126] width 48 height 12
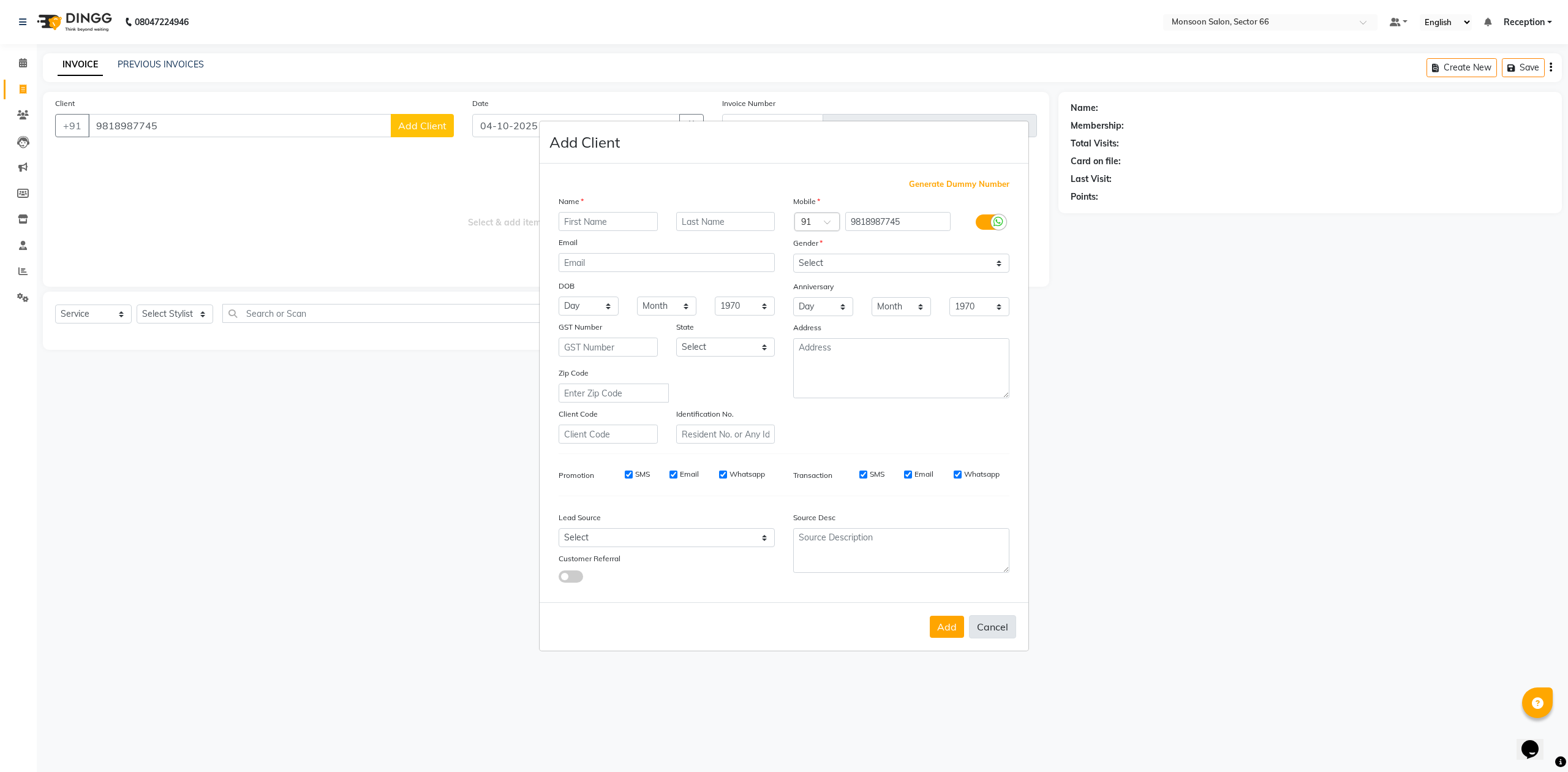
click at [996, 626] on button "Cancel" at bounding box center [992, 627] width 47 height 23
select select
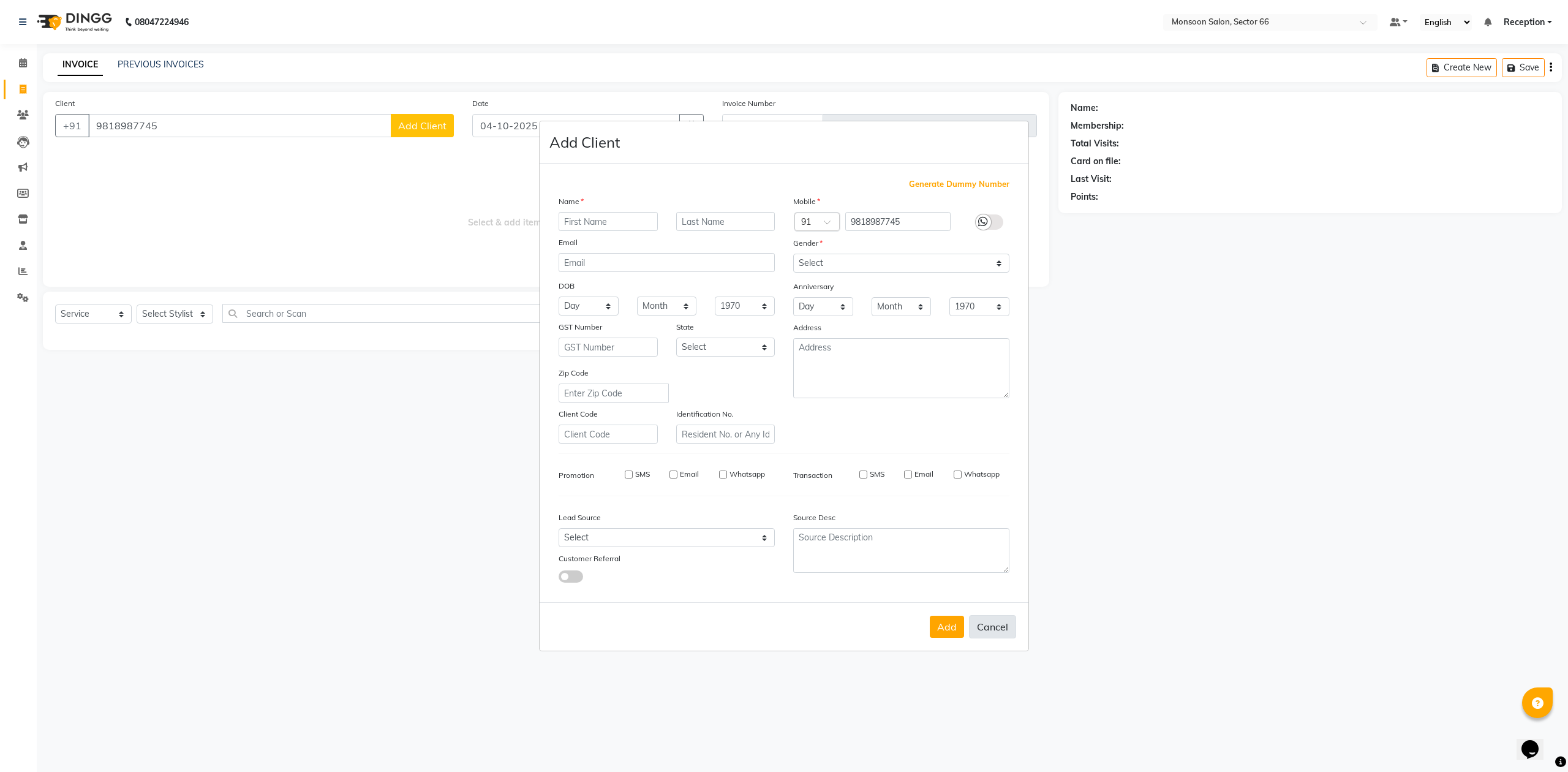
select select
checkbox input "false"
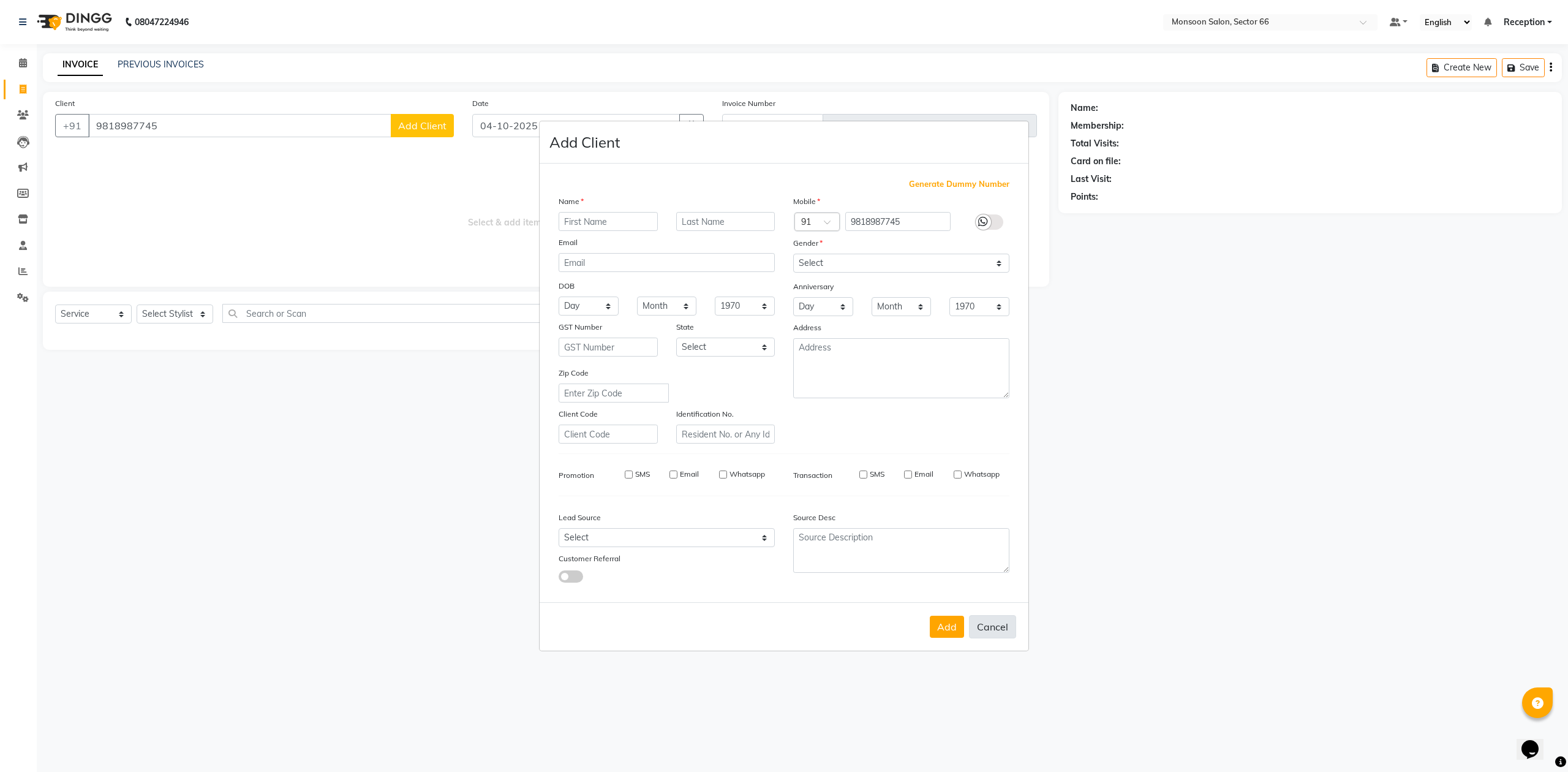
checkbox input "false"
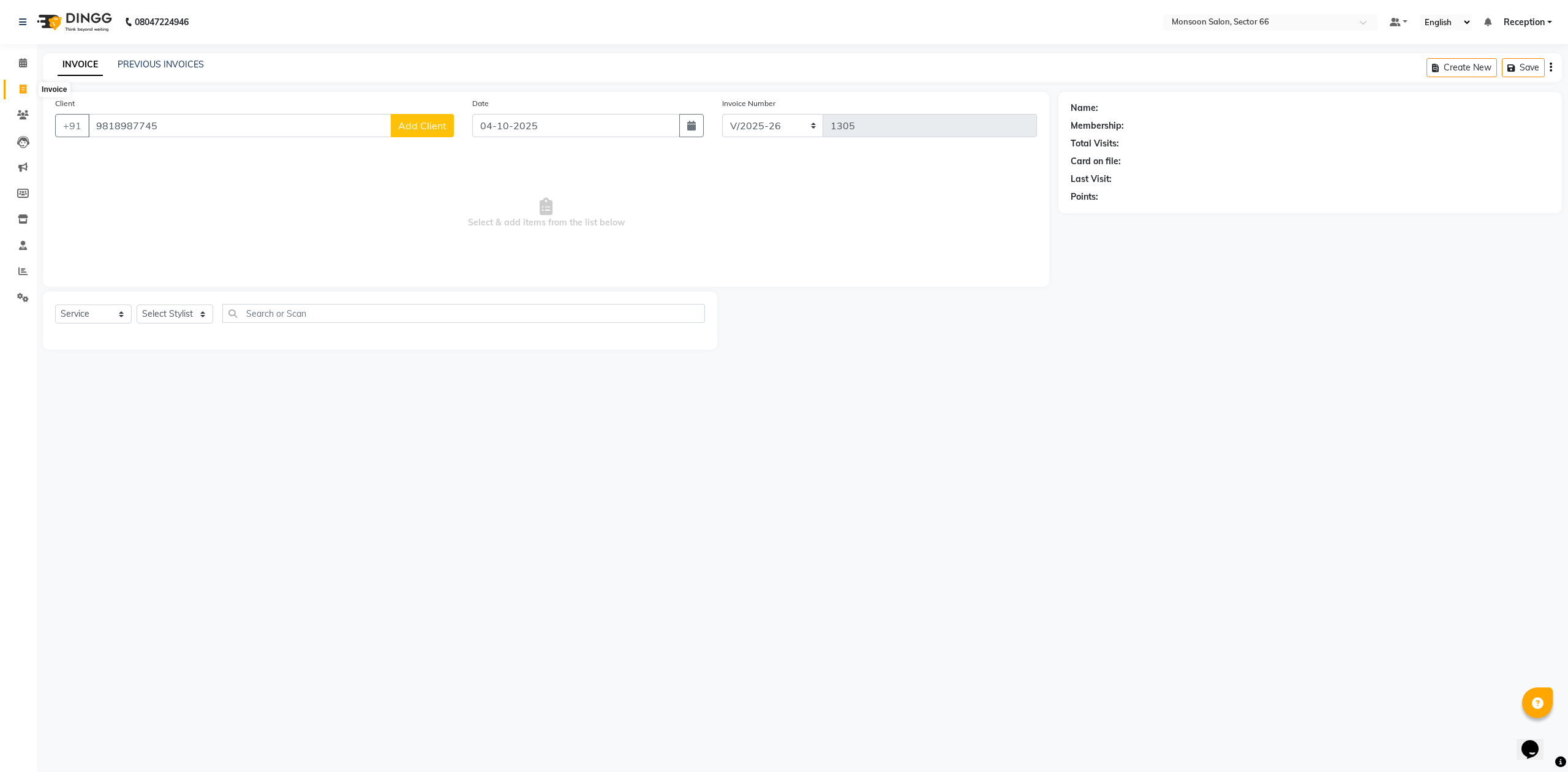
click at [20, 87] on icon at bounding box center [23, 89] width 7 height 9
select select "service"
type input "1305"
select select "3741"
click at [199, 131] on input "Client" at bounding box center [272, 126] width 366 height 23
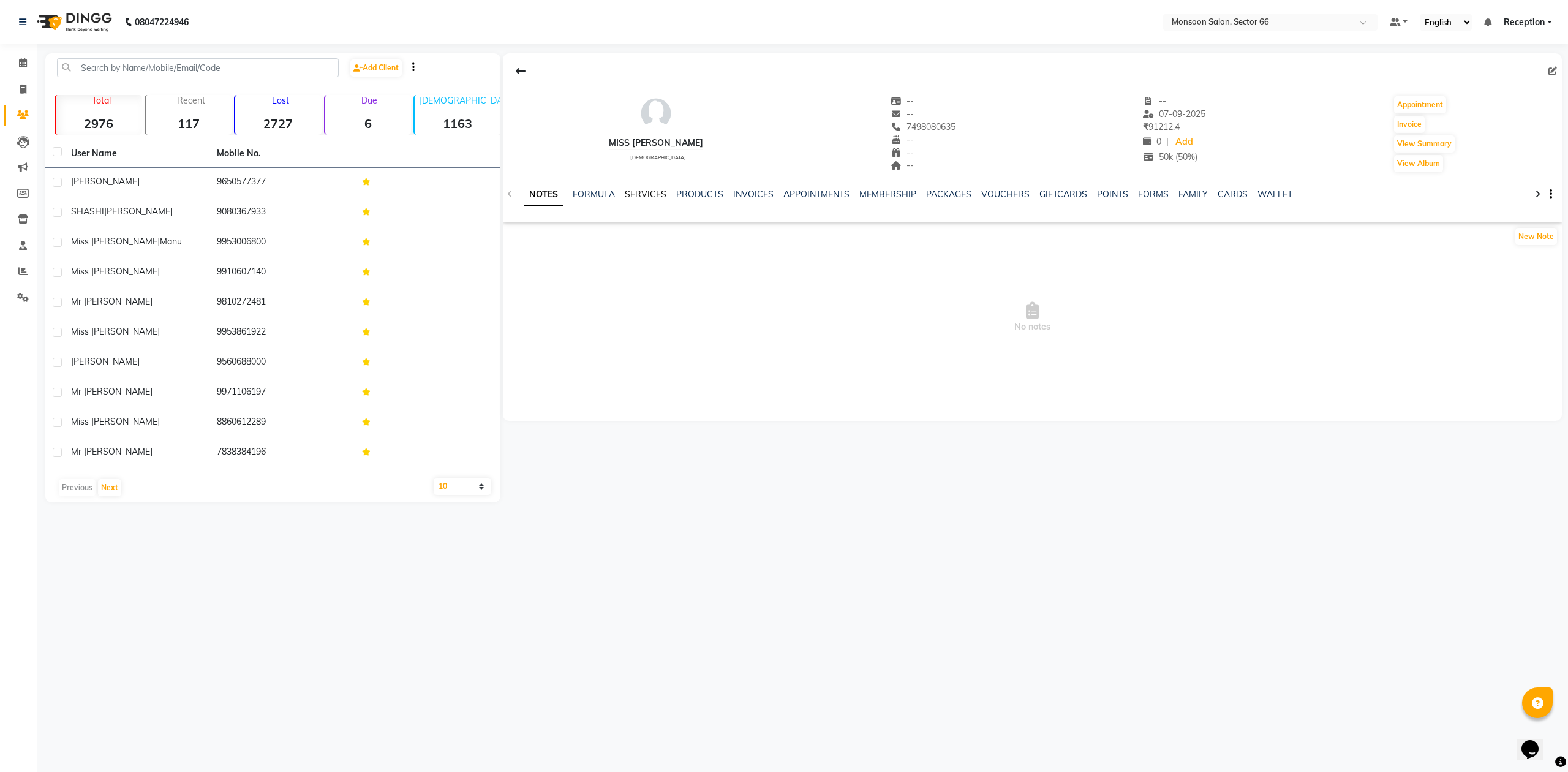
click at [644, 195] on link "SERVICES" at bounding box center [645, 194] width 41 height 11
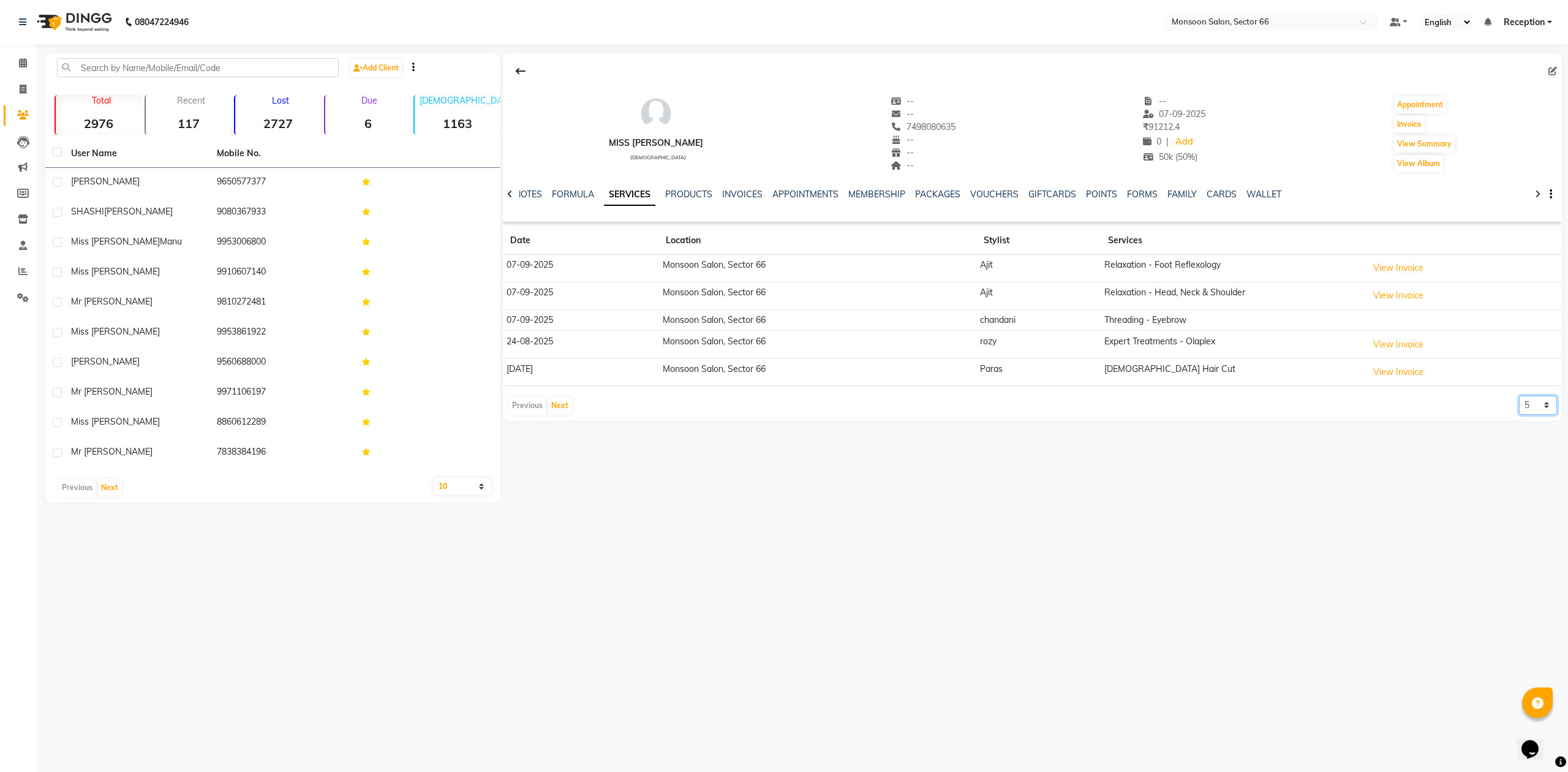
click at [1526, 411] on select "5 10 50 100 500" at bounding box center [1538, 406] width 38 height 19
select select "50"
click at [1519, 399] on select "5 10 50 100 500" at bounding box center [1538, 406] width 38 height 19
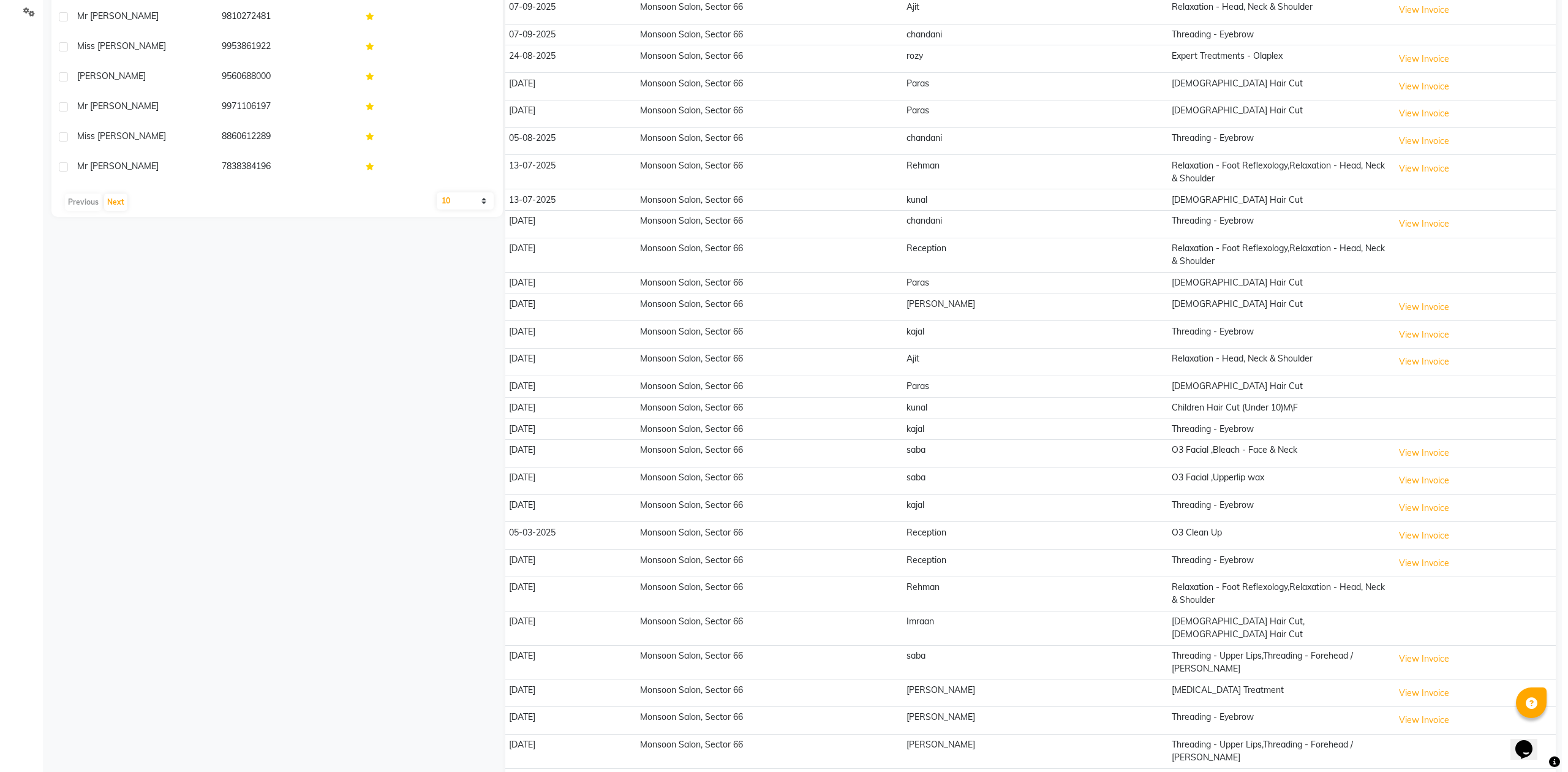
scroll to position [295, 0]
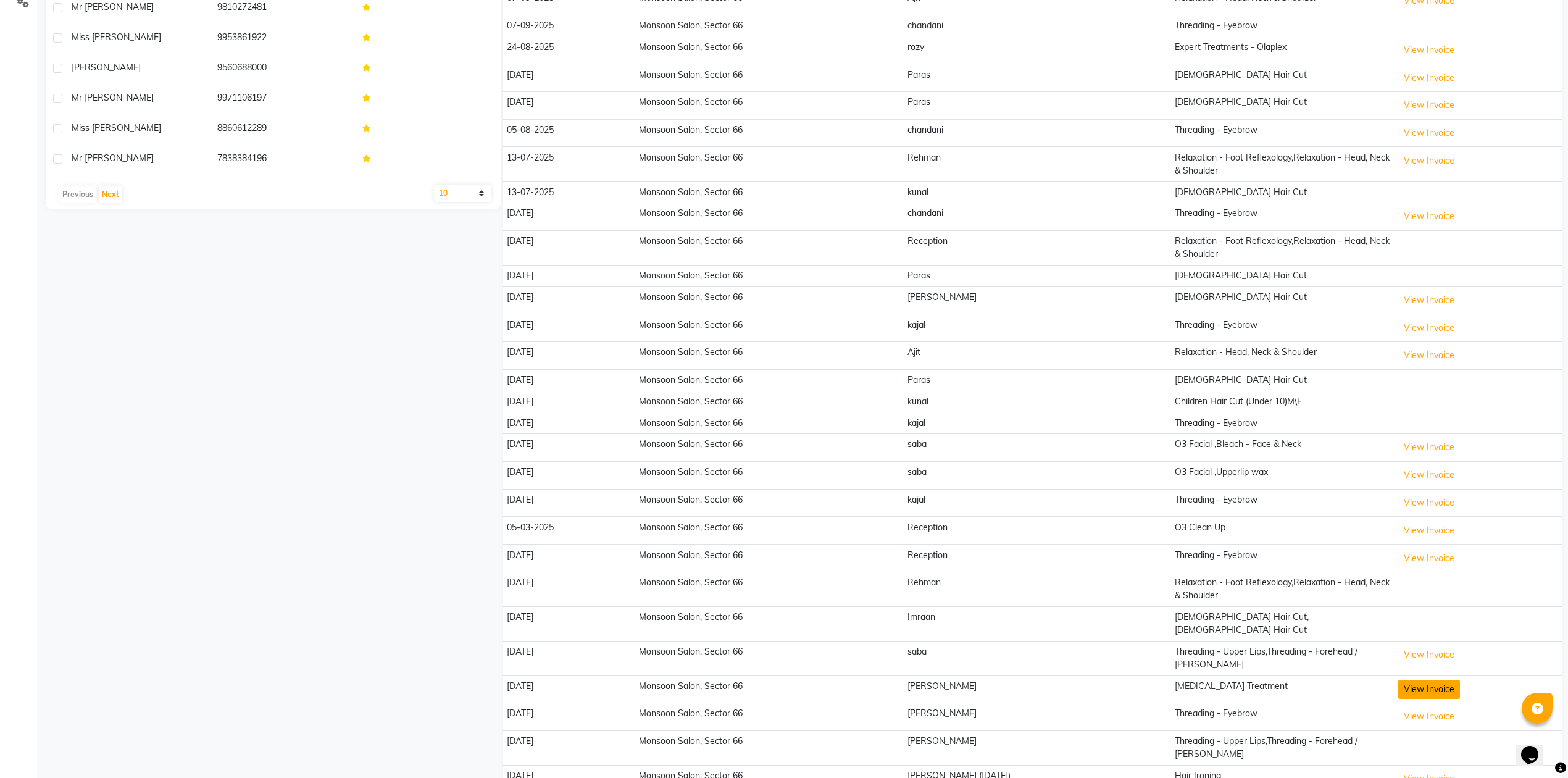
click at [1403, 680] on button "View Invoice" at bounding box center [1429, 690] width 61 height 19
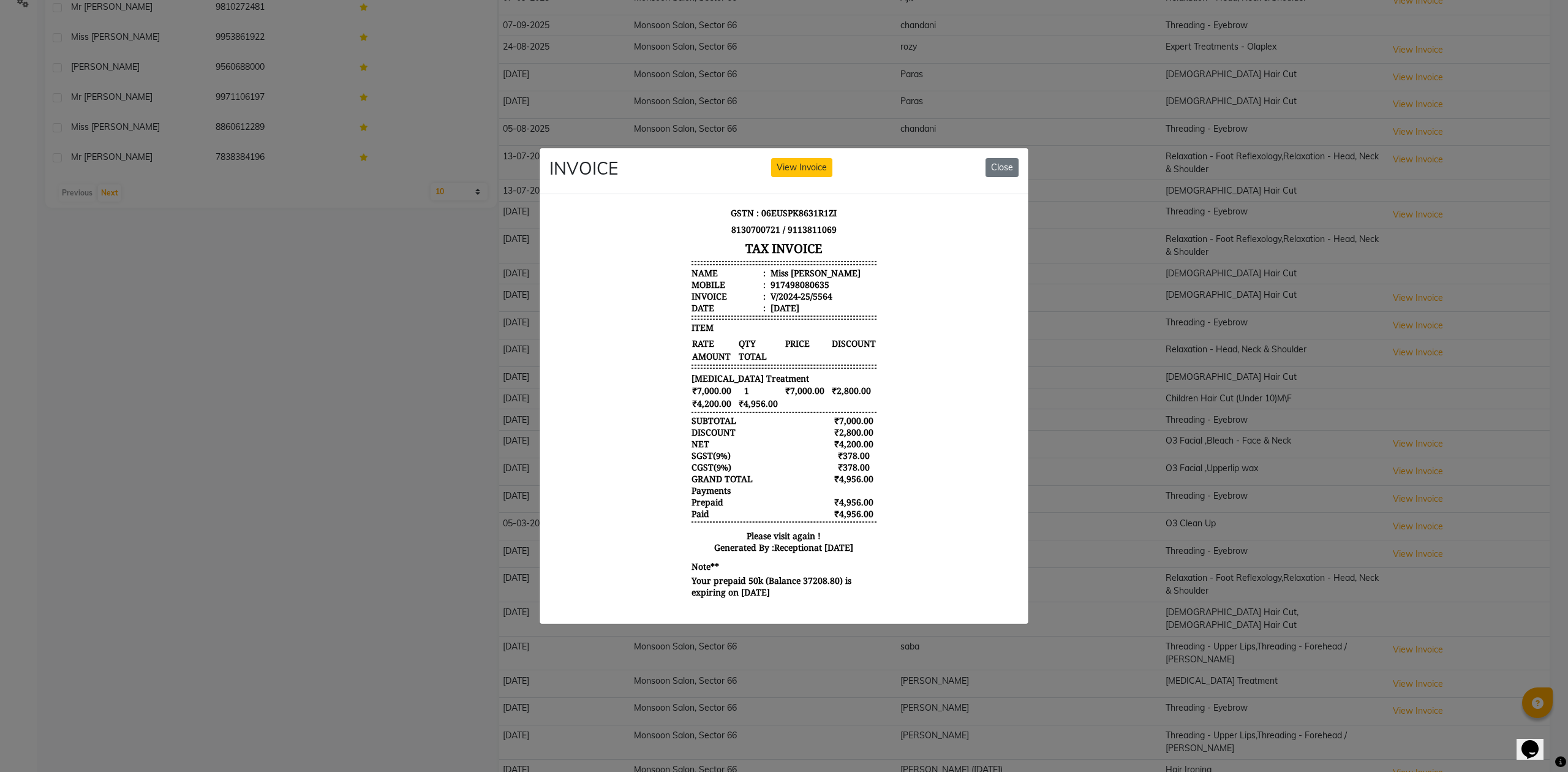
scroll to position [84, 0]
click at [791, 168] on button "View Invoice" at bounding box center [801, 168] width 61 height 19
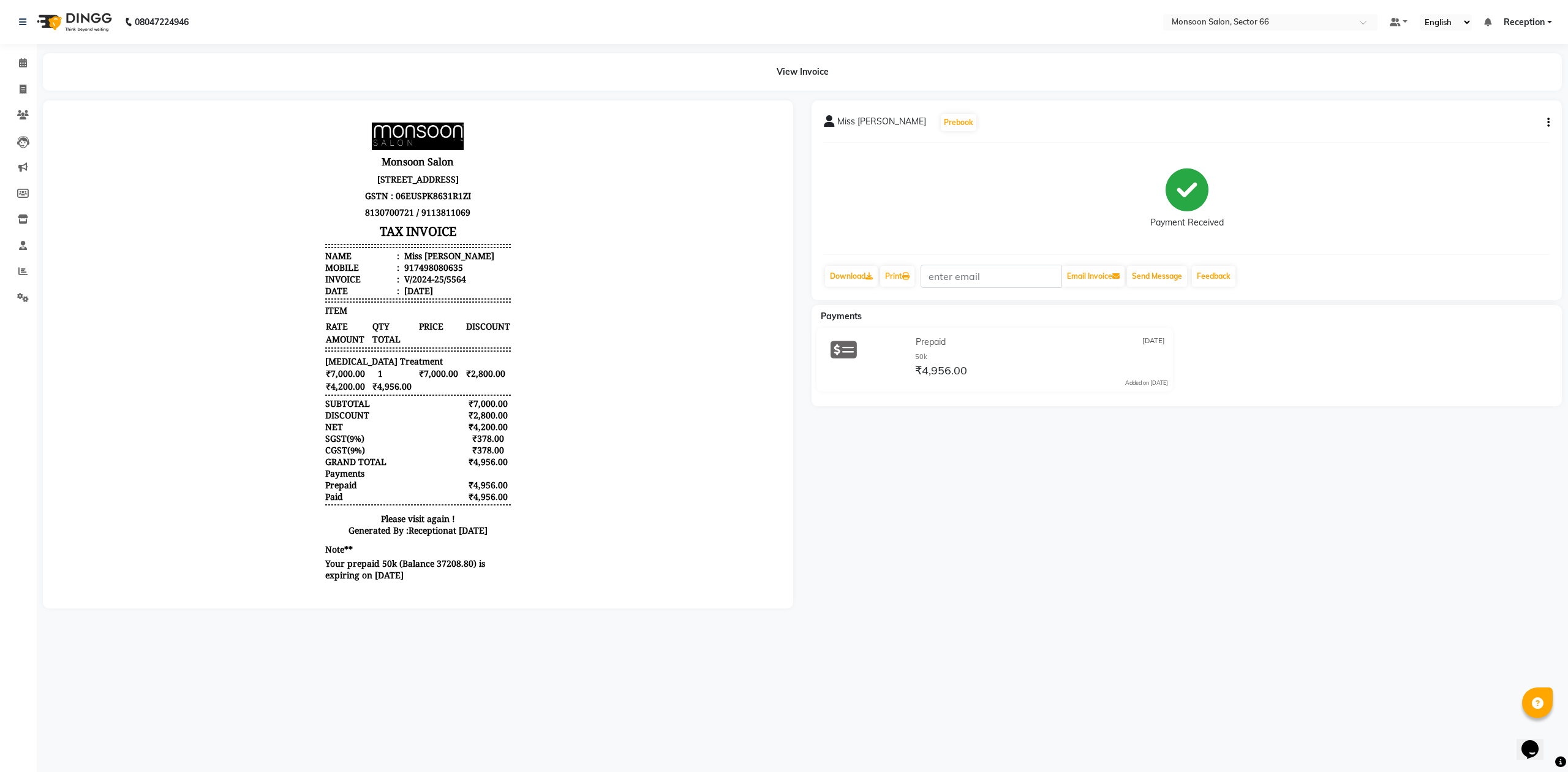
click at [1548, 123] on icon "button" at bounding box center [1548, 123] width 3 height 1
click at [1504, 125] on div "Edit Invoice" at bounding box center [1487, 130] width 84 height 15
select select "service"
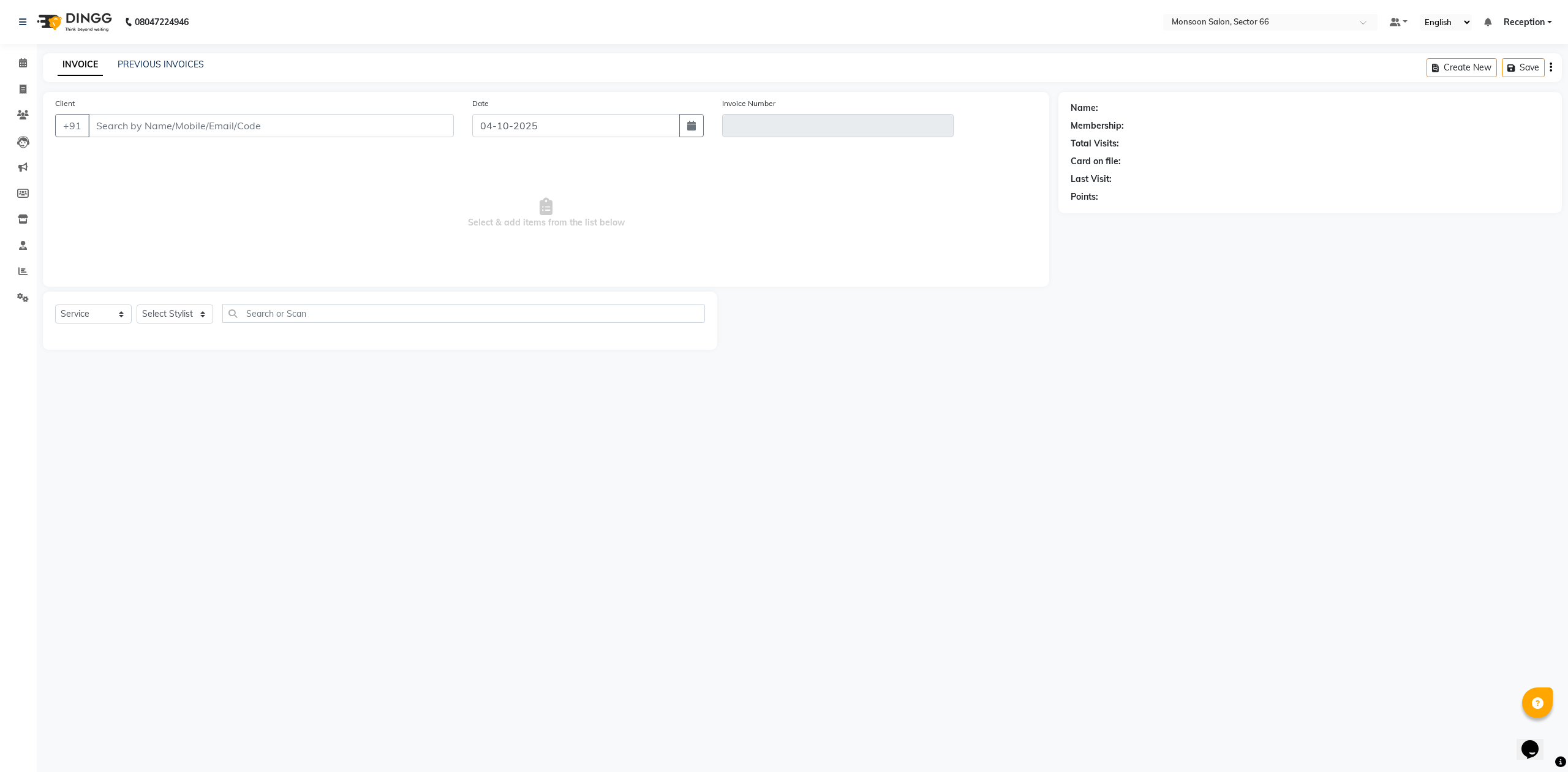
type input "7498080635"
type input "V/2024-25/5564"
select select "1: Object"
type input "[DATE]"
select select "select"
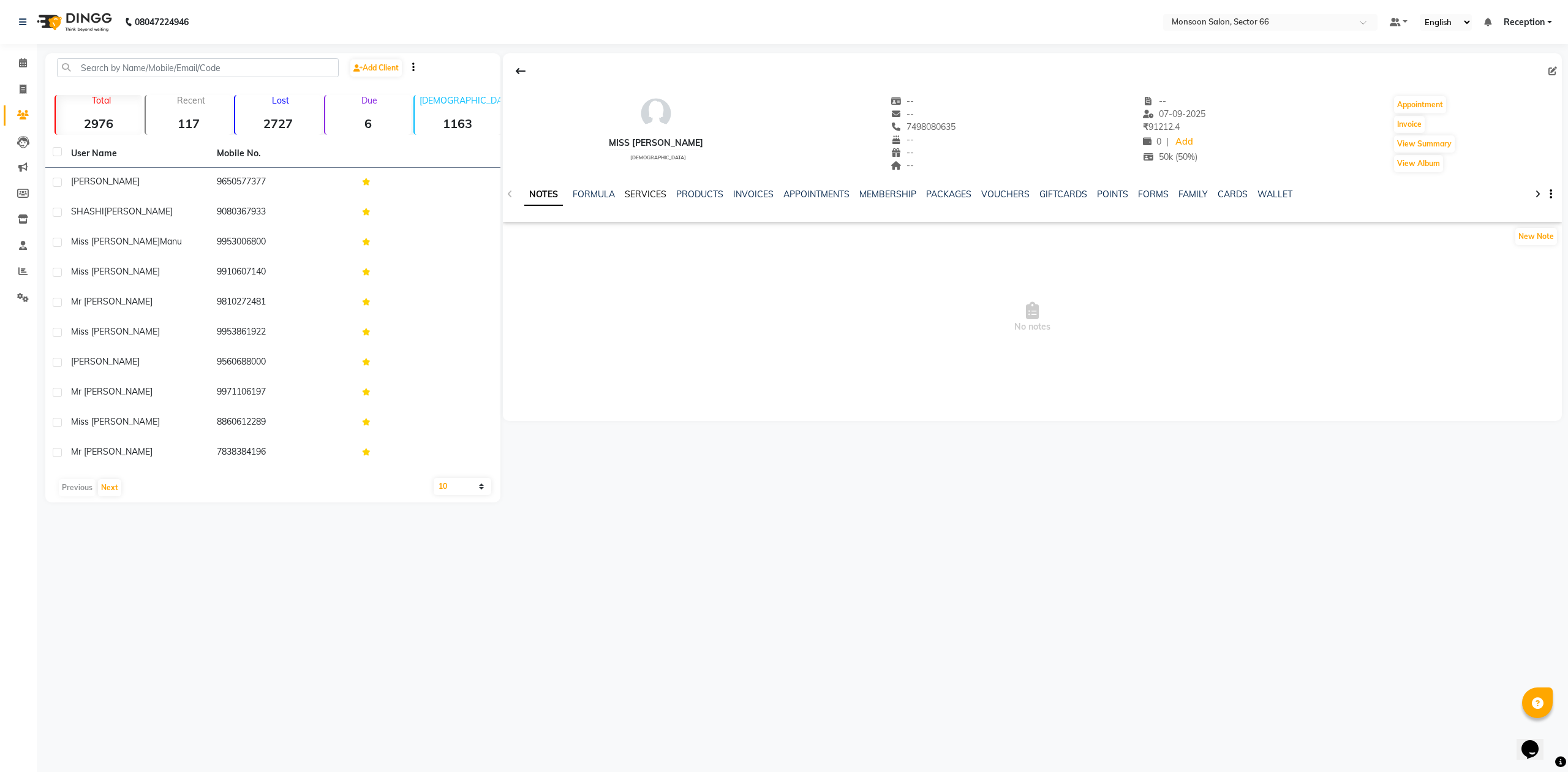
click at [650, 193] on link "SERVICES" at bounding box center [645, 194] width 41 height 11
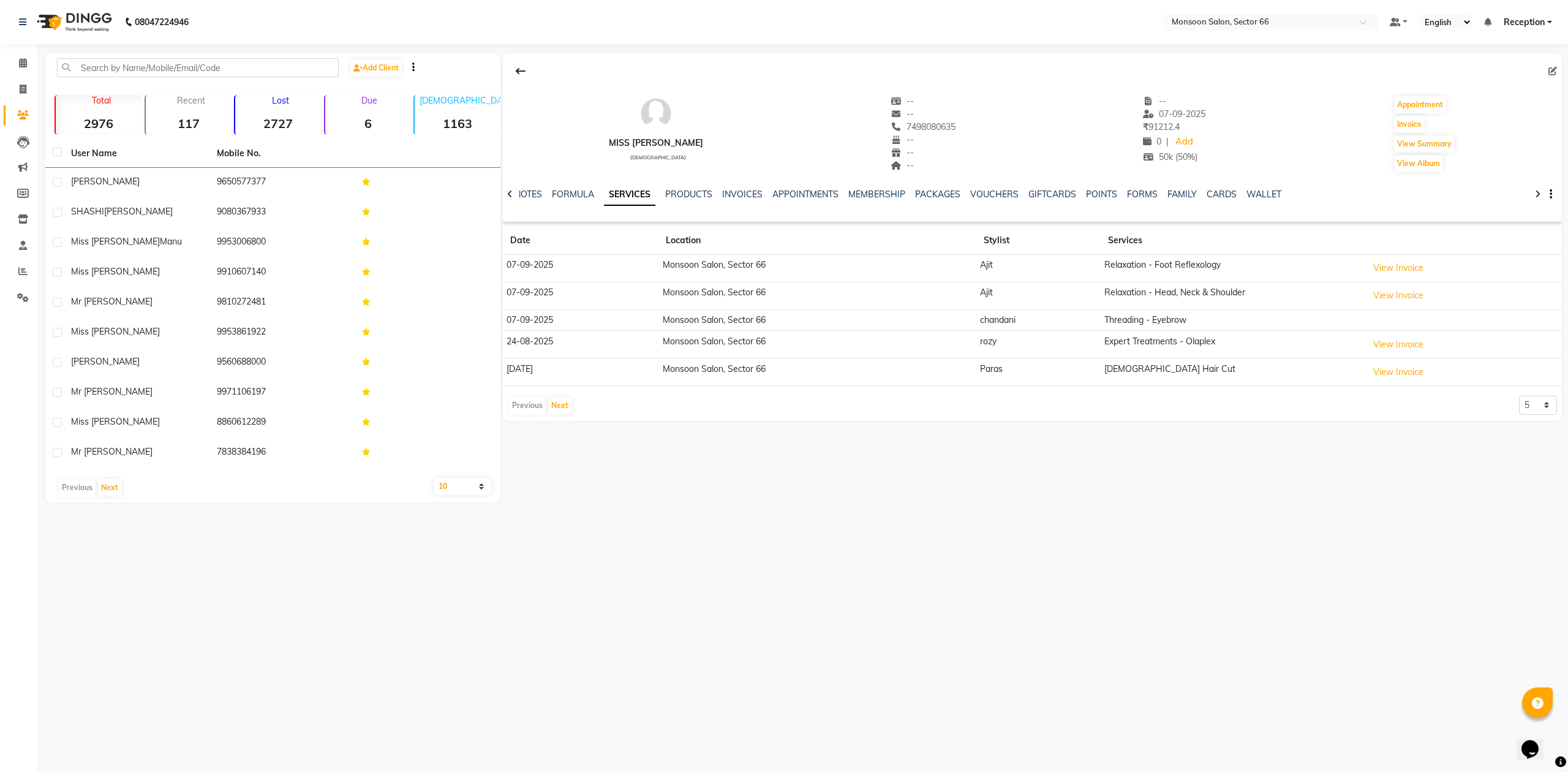
drag, startPoint x: 1543, startPoint y: 420, endPoint x: 1539, endPoint y: 407, distance: 13.6
click at [1541, 417] on div "Miss [PERSON_NAME] [DEMOGRAPHIC_DATA] -- -- 7498080635 -- -- -- -- [DATE] ₹ 912…" at bounding box center [1032, 236] width 1059 height 367
click at [1539, 407] on select "5 10 50 100 500" at bounding box center [1538, 406] width 38 height 19
select select "50"
click at [1519, 399] on select "5 10 50 100 500" at bounding box center [1538, 406] width 38 height 19
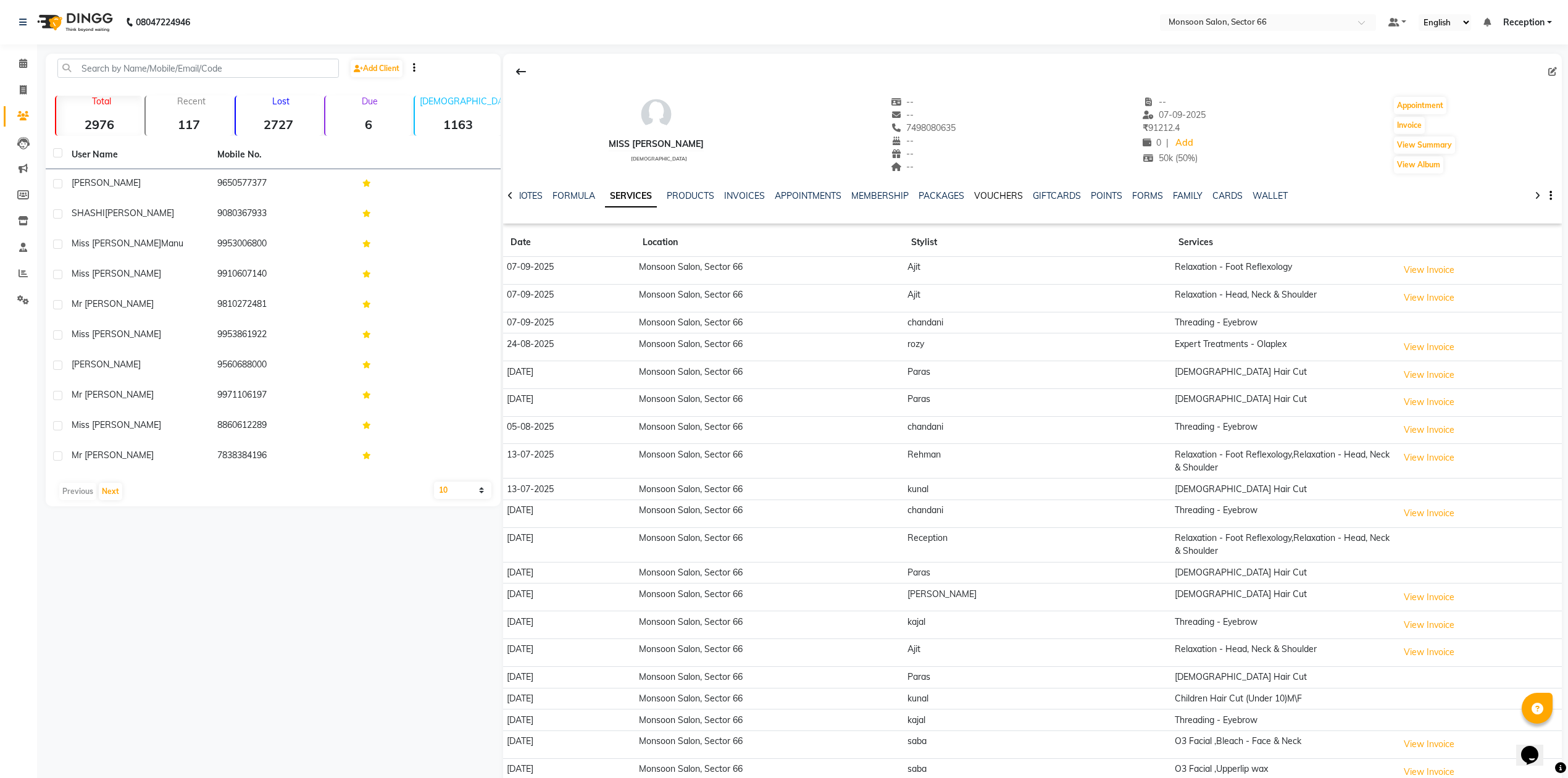
click at [992, 199] on link "VOUCHERS" at bounding box center [998, 196] width 48 height 11
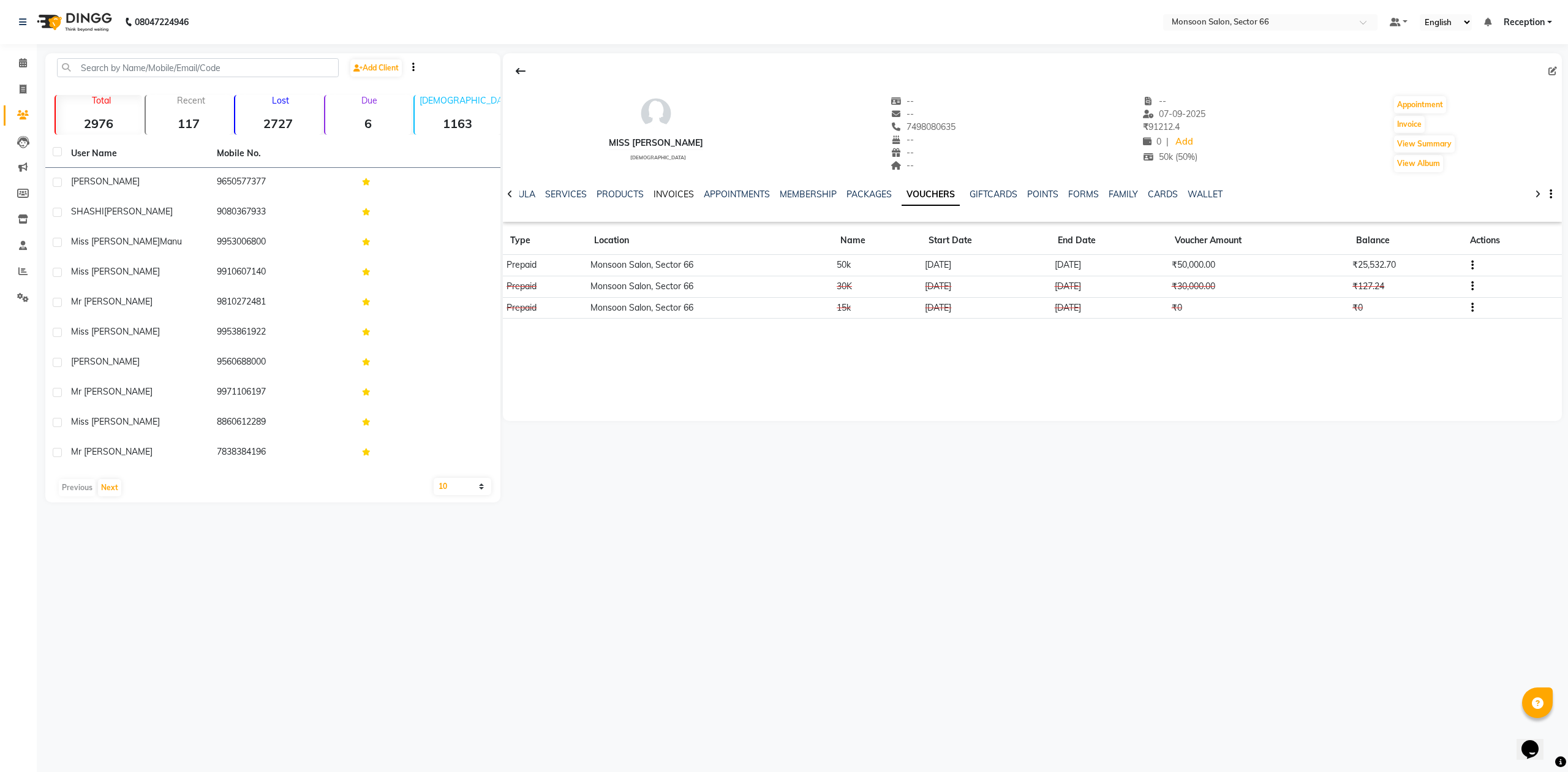
click at [664, 194] on link "INVOICES" at bounding box center [674, 194] width 40 height 11
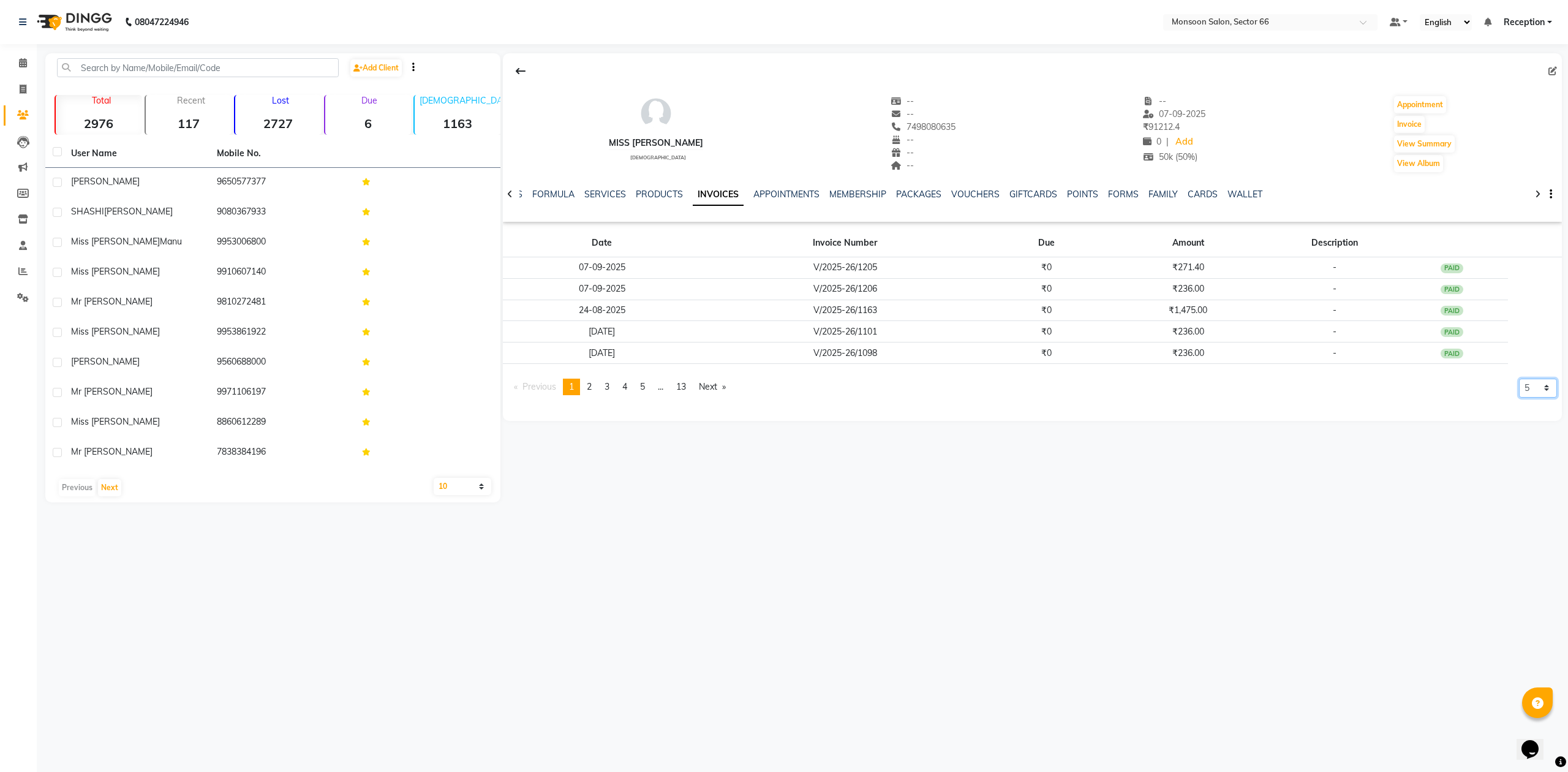
click at [1542, 391] on select "5 10 50 100 500" at bounding box center [1538, 389] width 38 height 19
select select "50"
click at [1519, 398] on select "5 10 50 100 500" at bounding box center [1538, 389] width 38 height 19
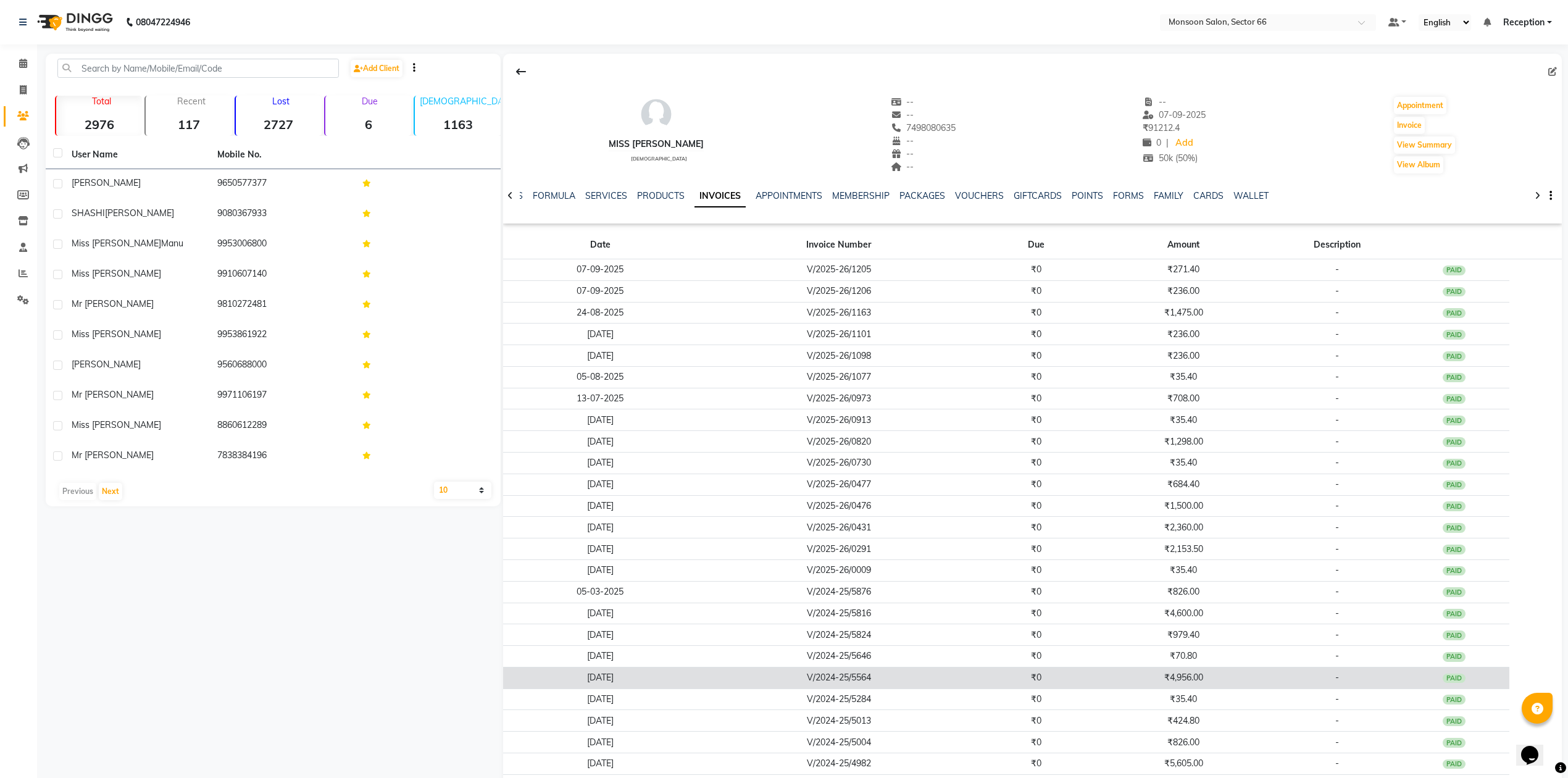
click at [900, 679] on td "V/2024-25/5564" at bounding box center [839, 678] width 282 height 22
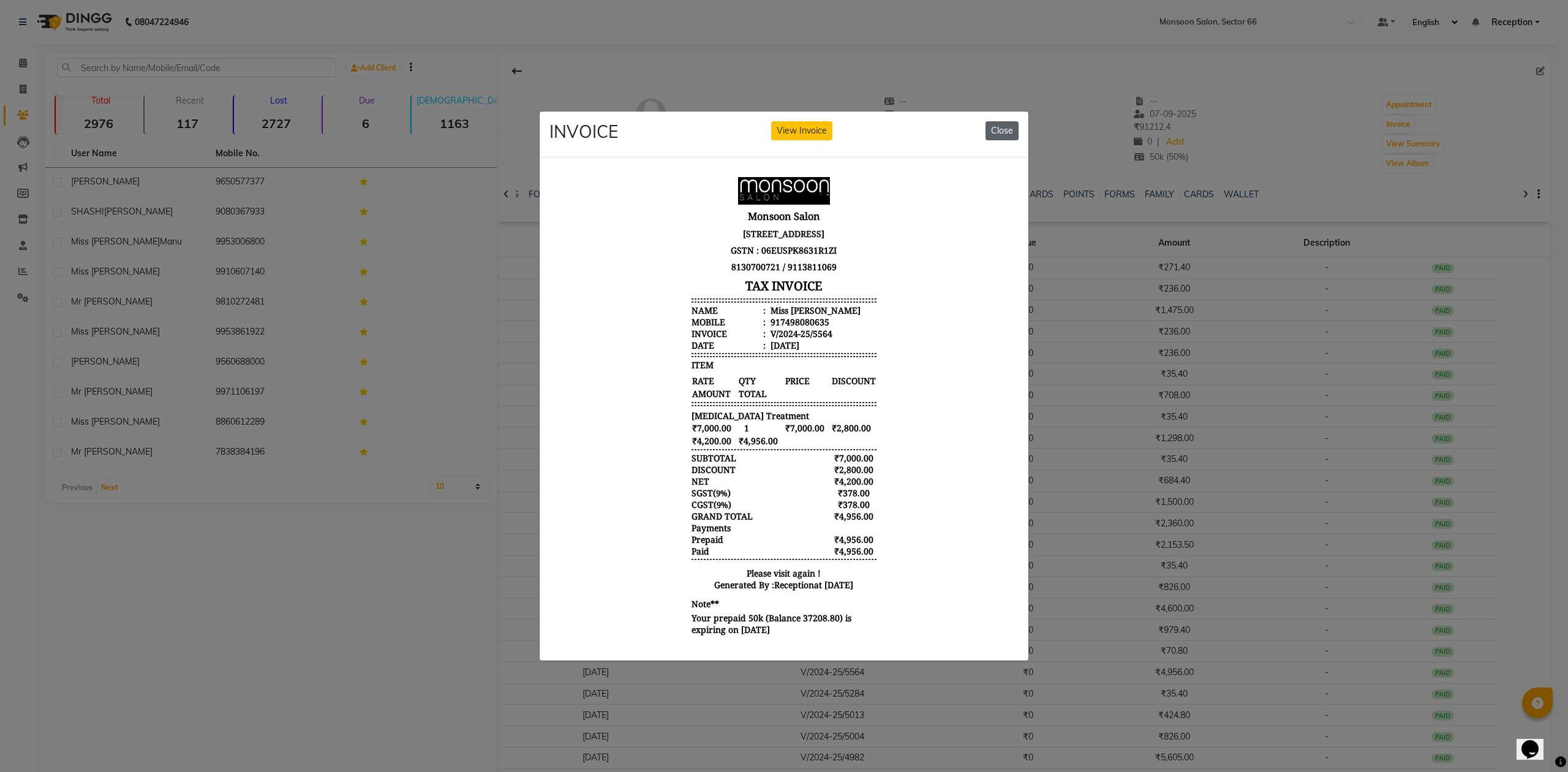
click at [1000, 129] on button "Close" at bounding box center [1002, 131] width 33 height 19
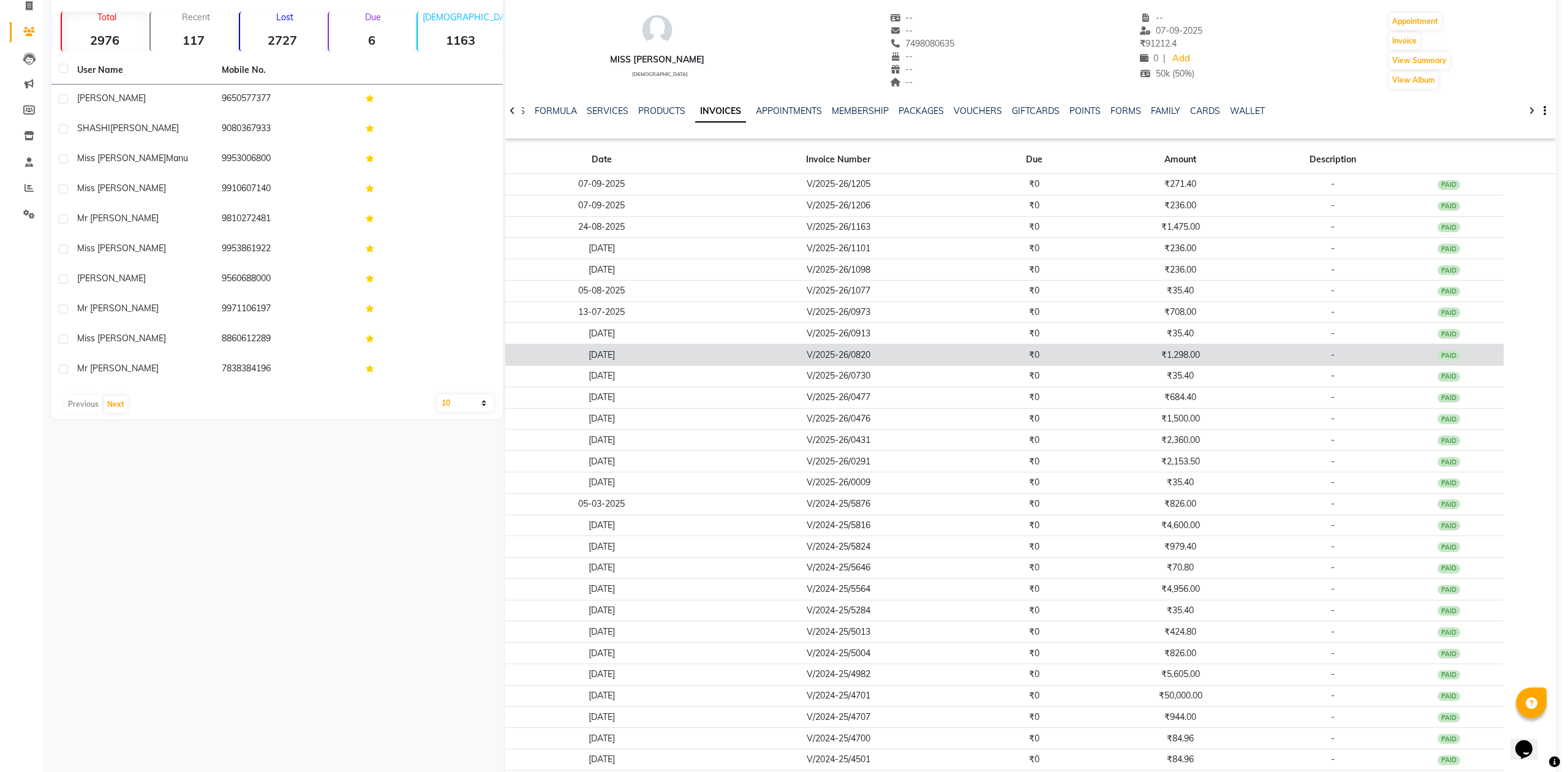
scroll to position [163, 0]
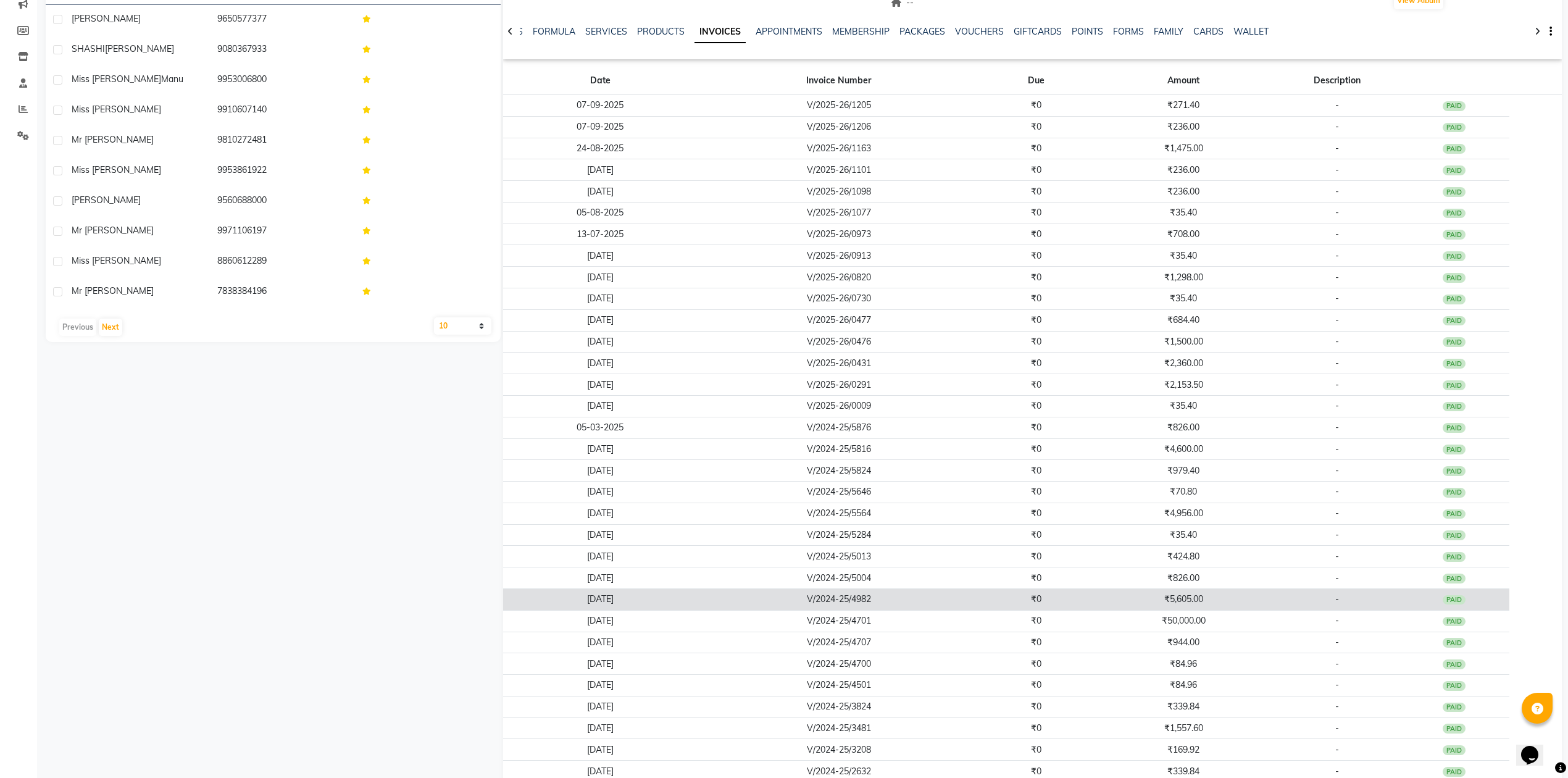
click at [1233, 606] on td "₹5,605.00" at bounding box center [1184, 599] width 184 height 22
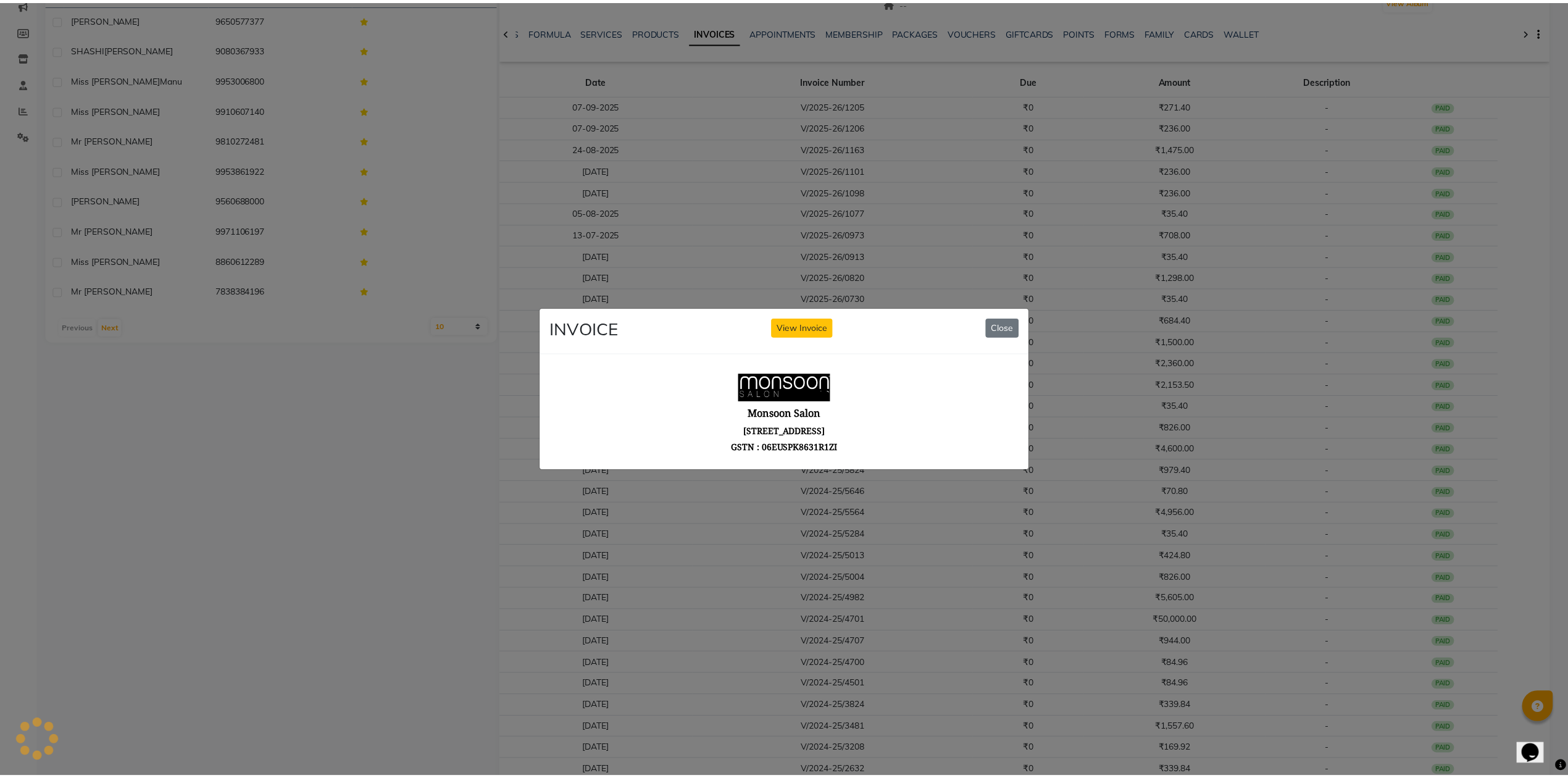
scroll to position [0, 0]
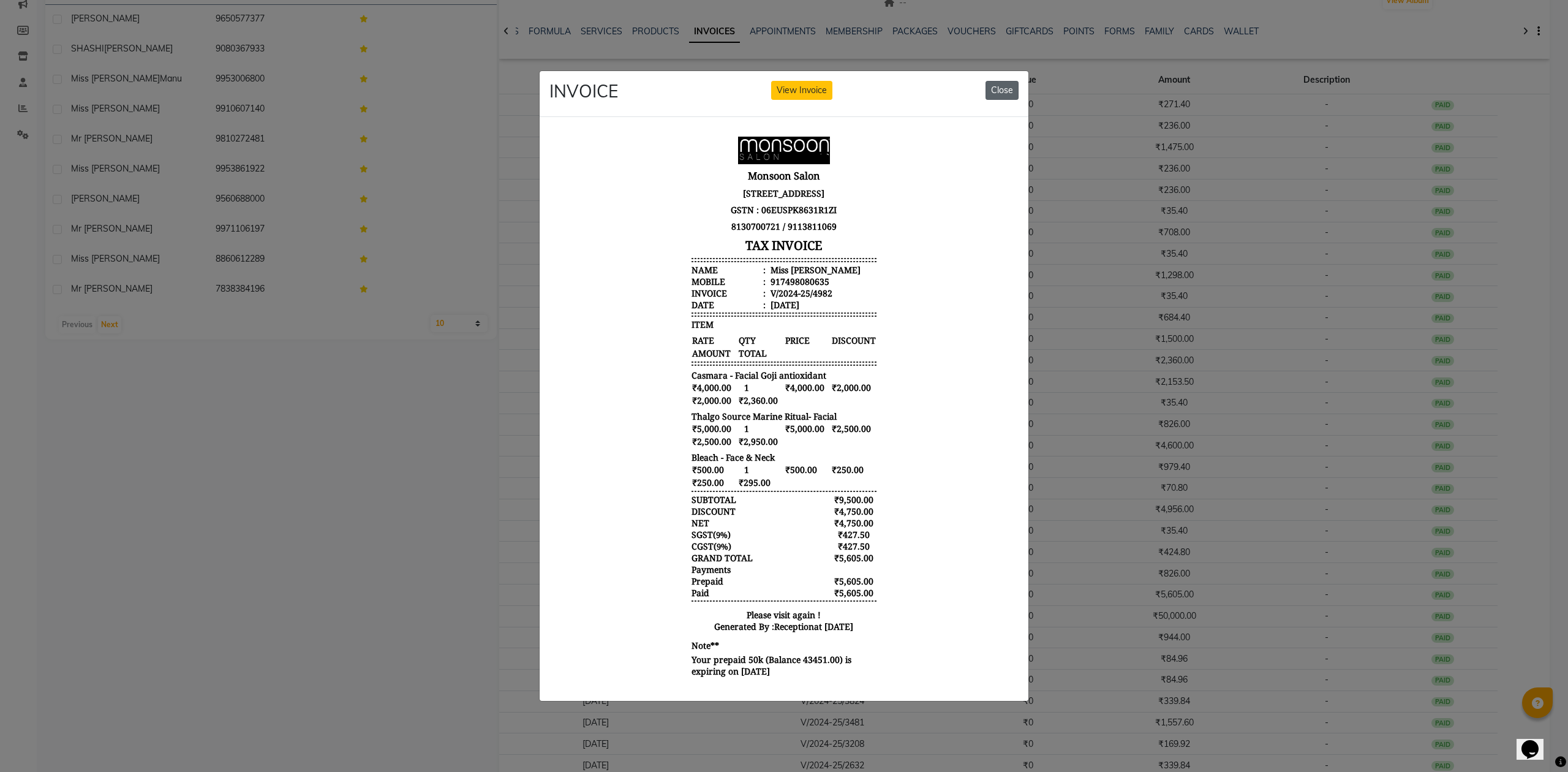
click at [1006, 84] on button "Close" at bounding box center [1002, 90] width 33 height 19
